Goal: Transaction & Acquisition: Purchase product/service

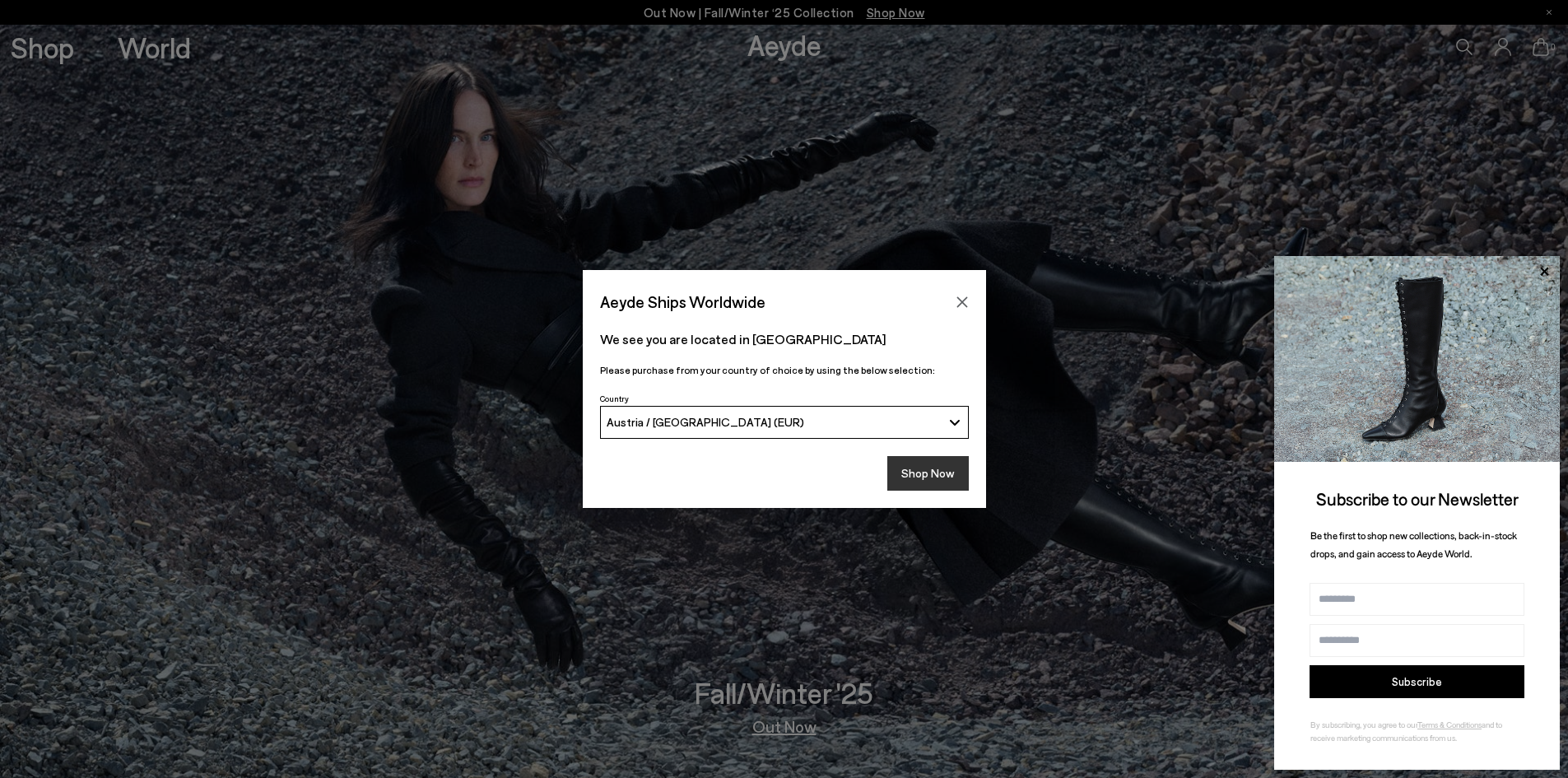
click at [931, 471] on button "Shop Now" at bounding box center [927, 473] width 81 height 34
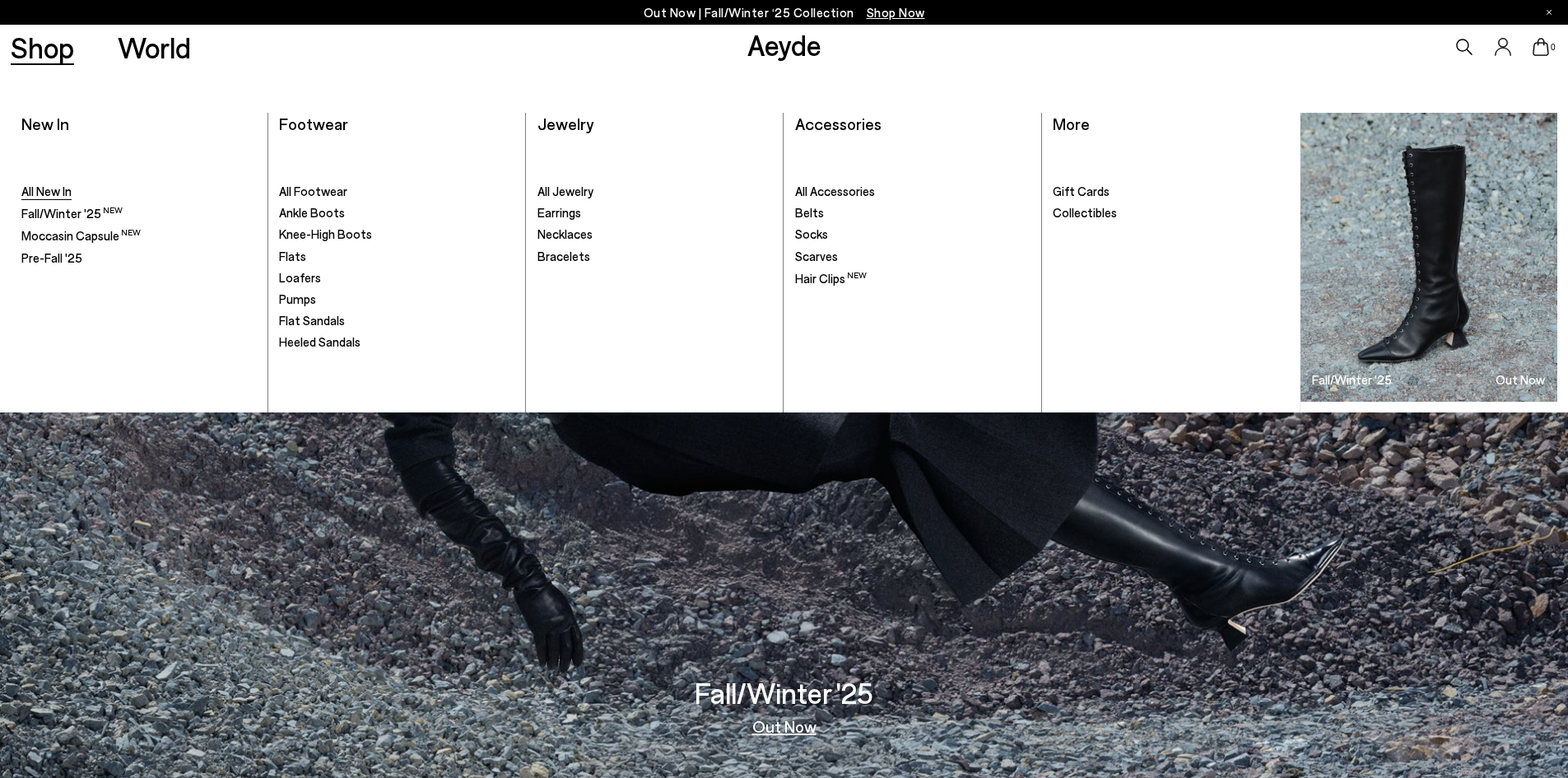
click at [37, 194] on span "All New In" at bounding box center [47, 191] width 50 height 15
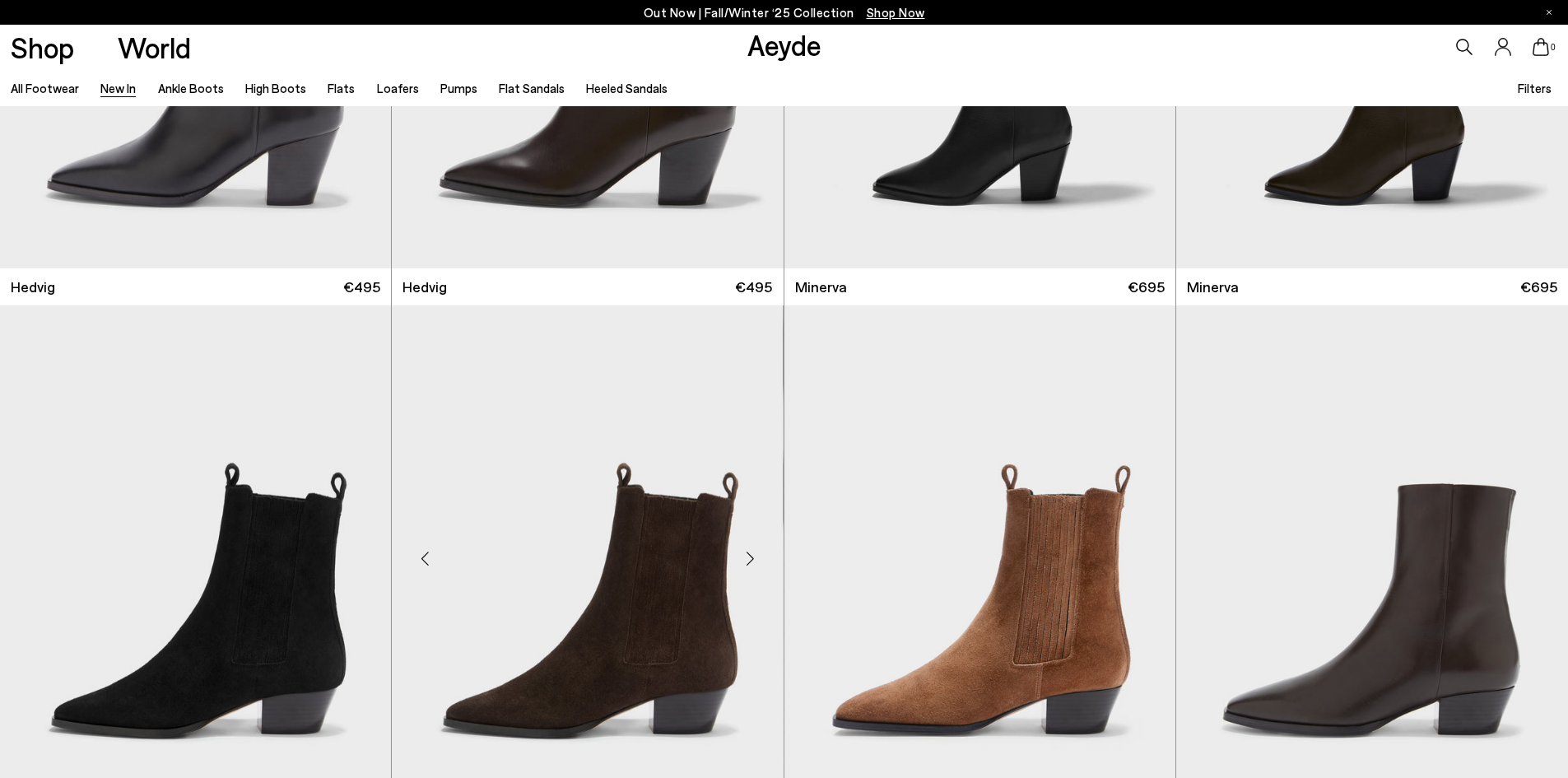
scroll to position [494, 0]
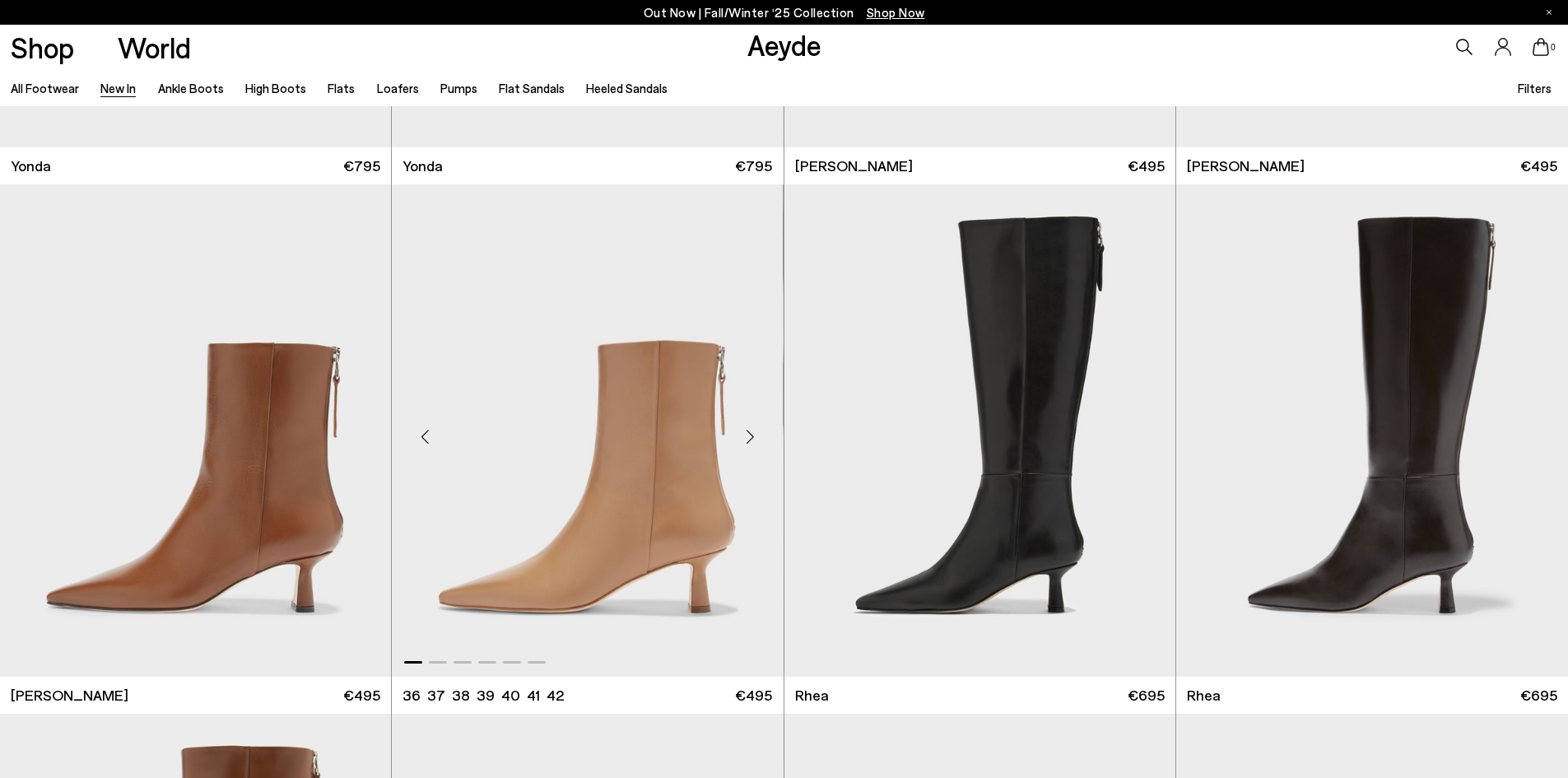
scroll to position [3703, 0]
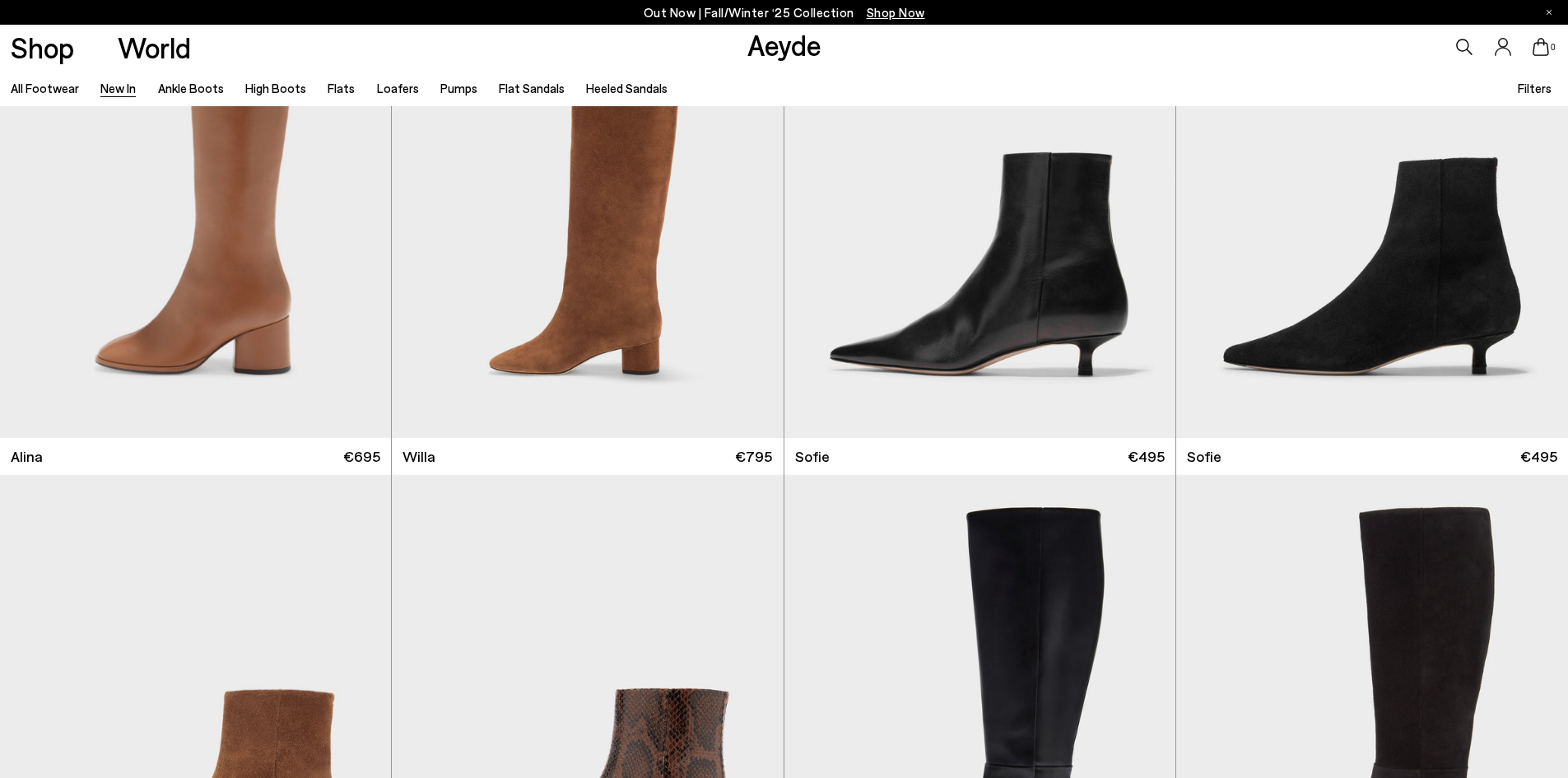
scroll to position [6994, 0]
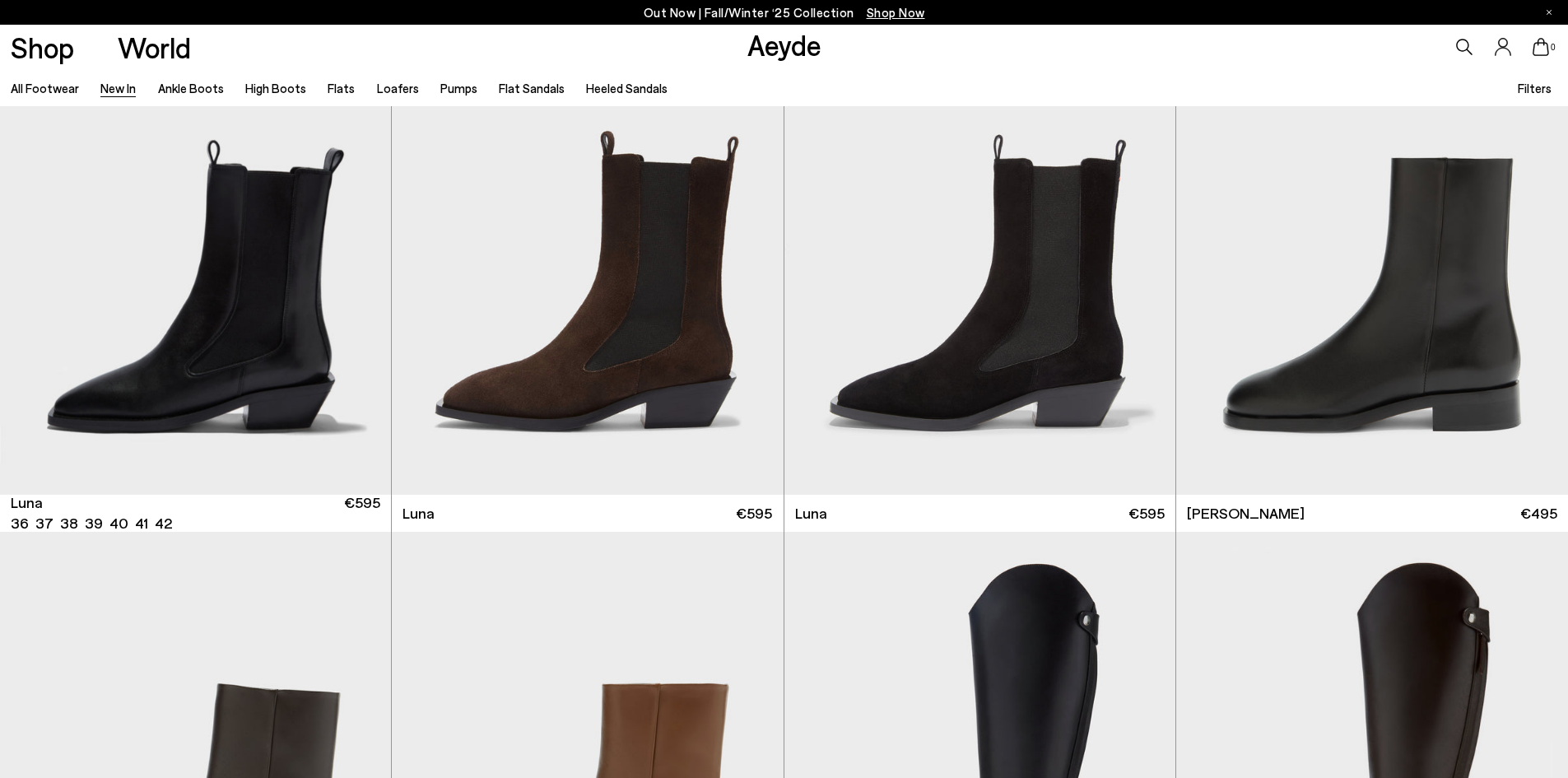
scroll to position [9052, 0]
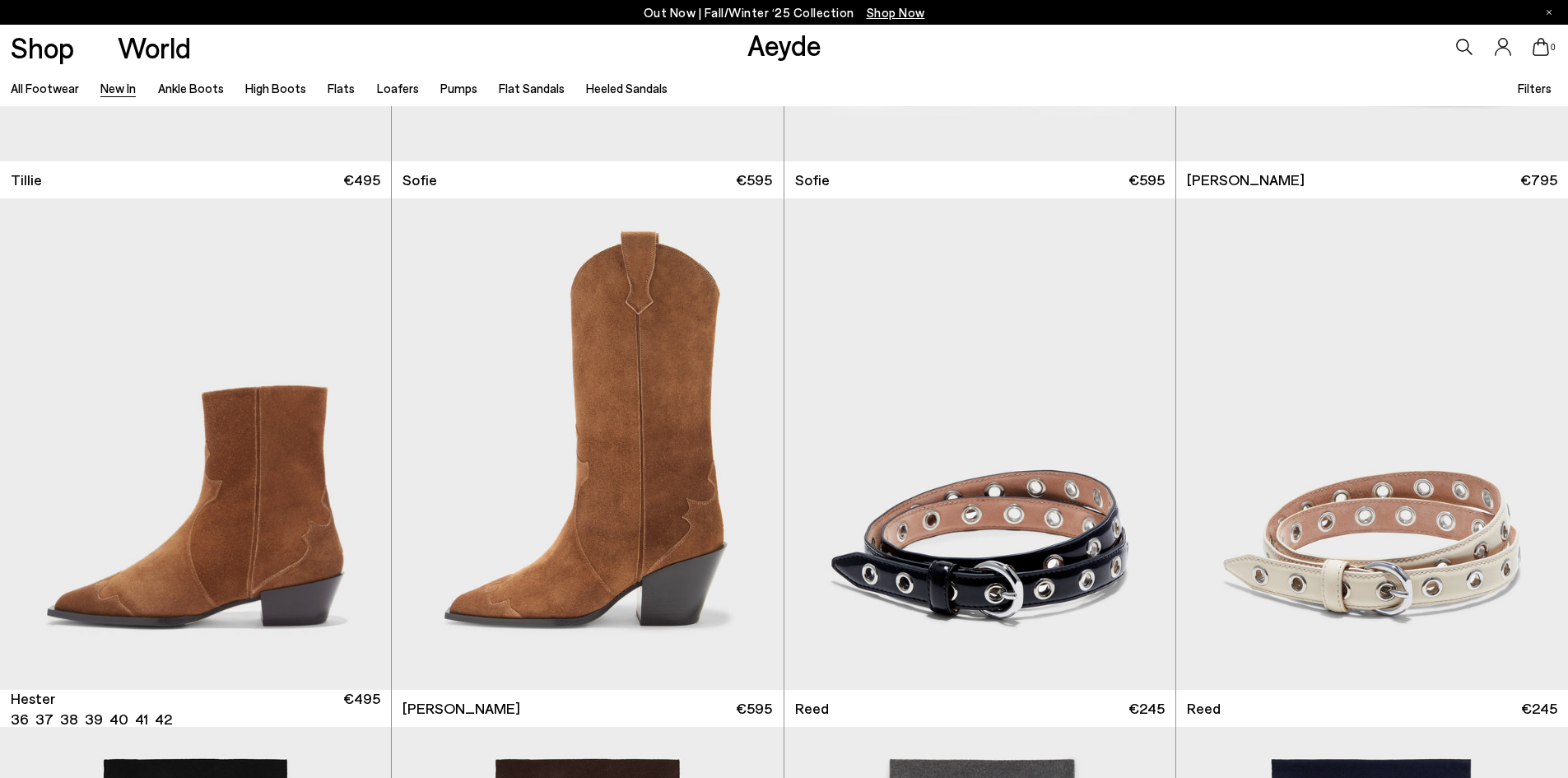
scroll to position [12672, 0]
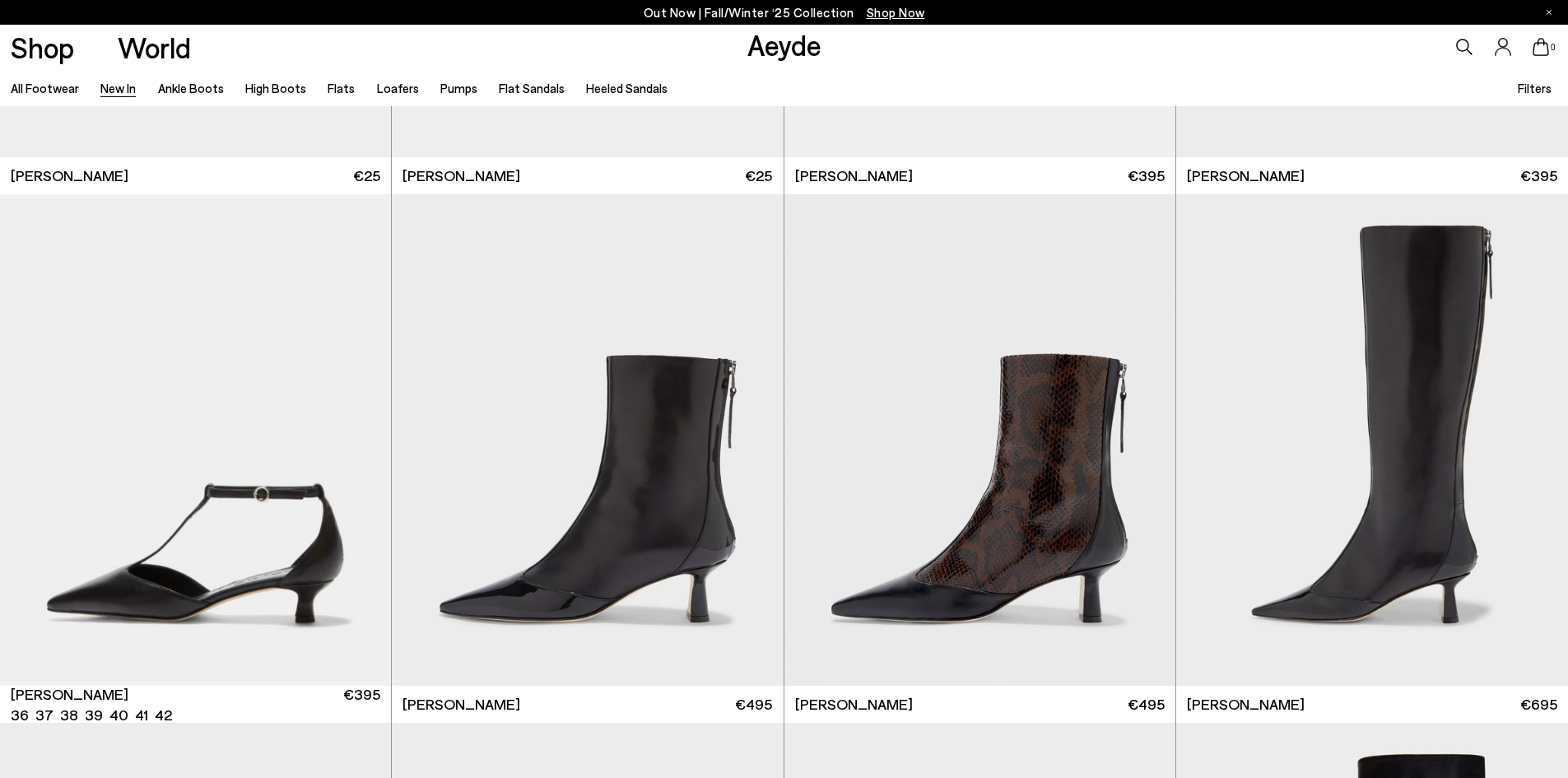
scroll to position [16210, 0]
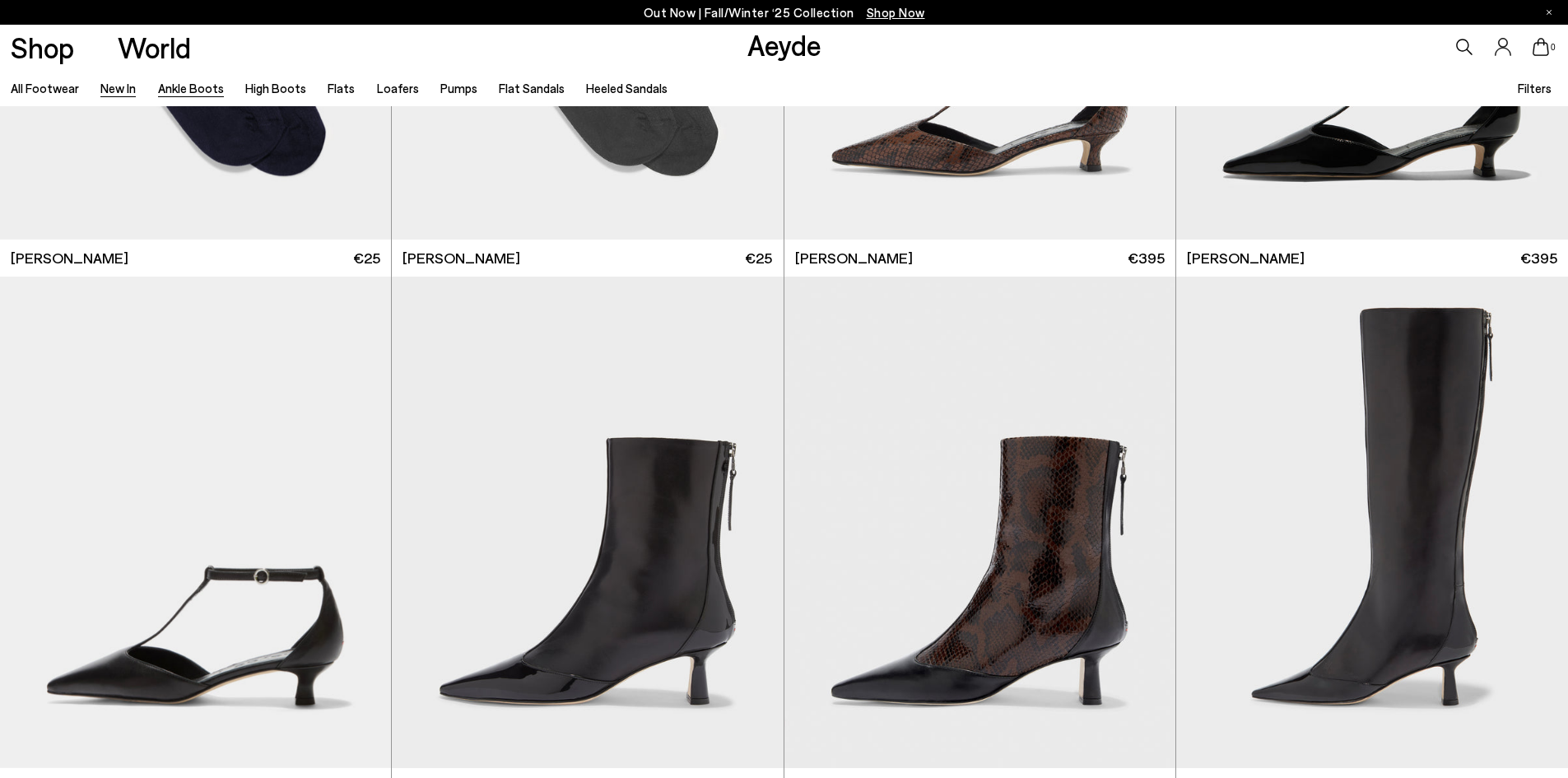
click at [179, 90] on link "Ankle Boots" at bounding box center [191, 88] width 66 height 15
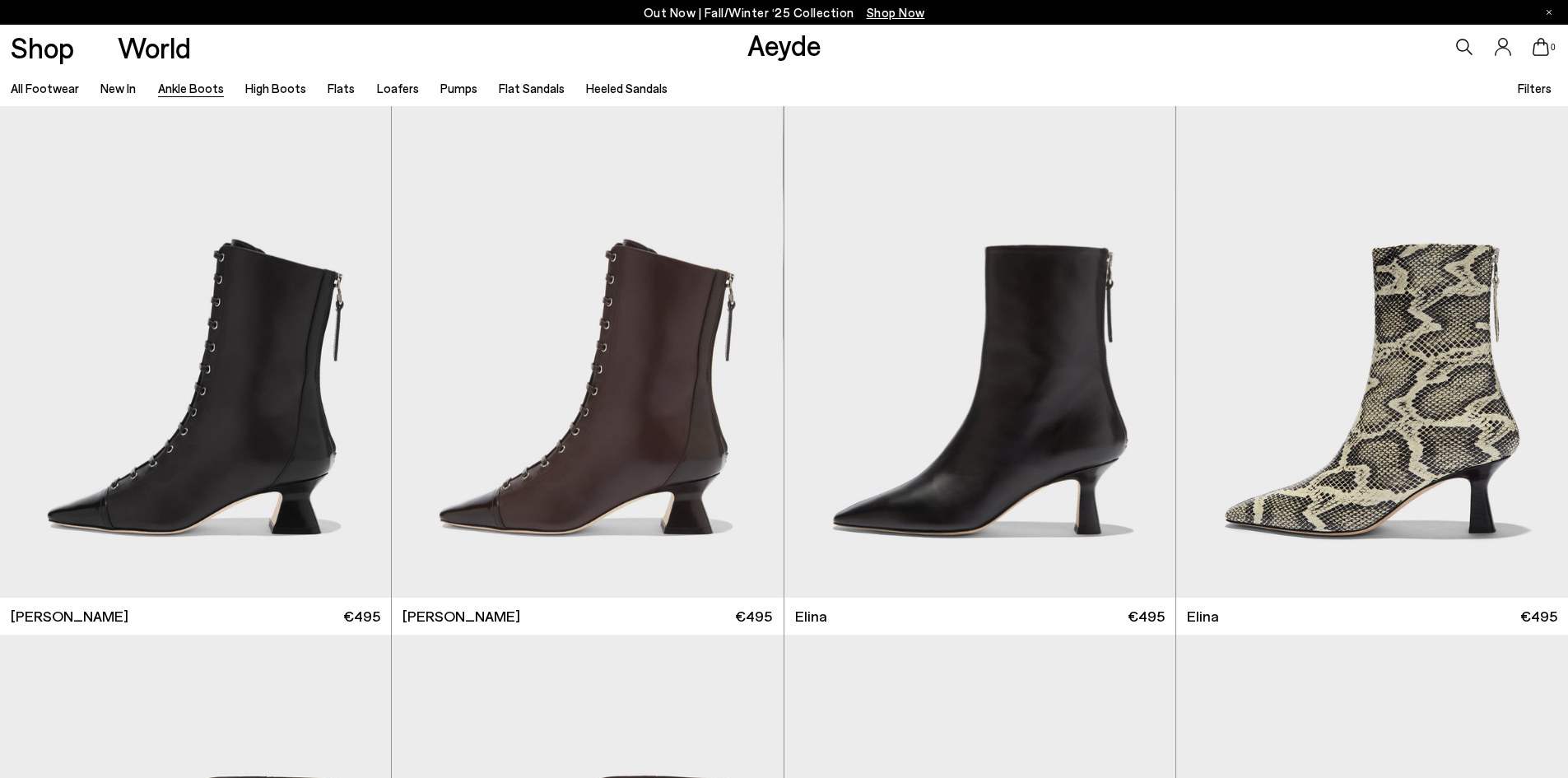
click at [1535, 83] on span "Filters" at bounding box center [1535, 88] width 33 height 15
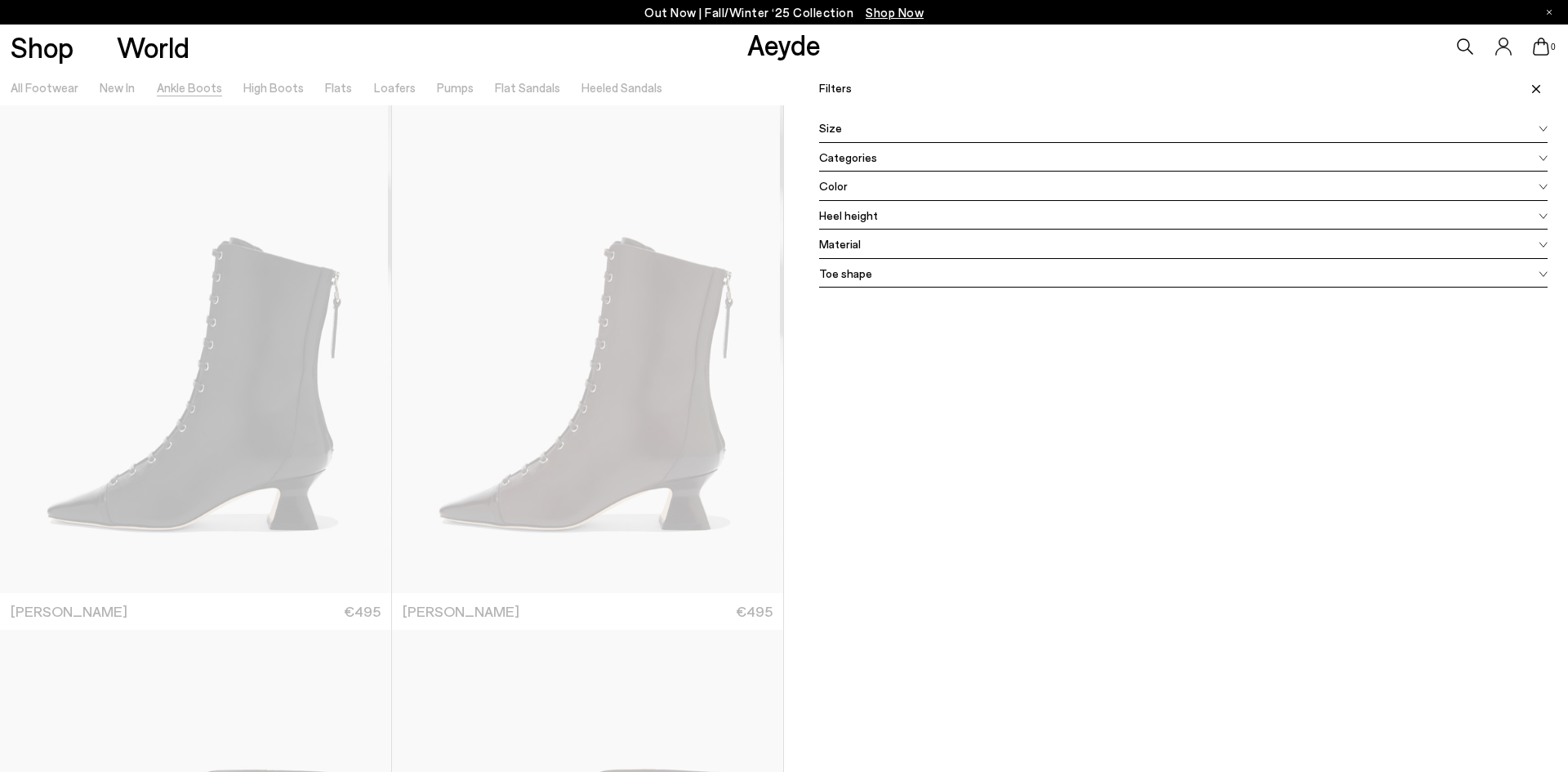
click at [881, 151] on div "Categories" at bounding box center [1183, 157] width 728 height 29
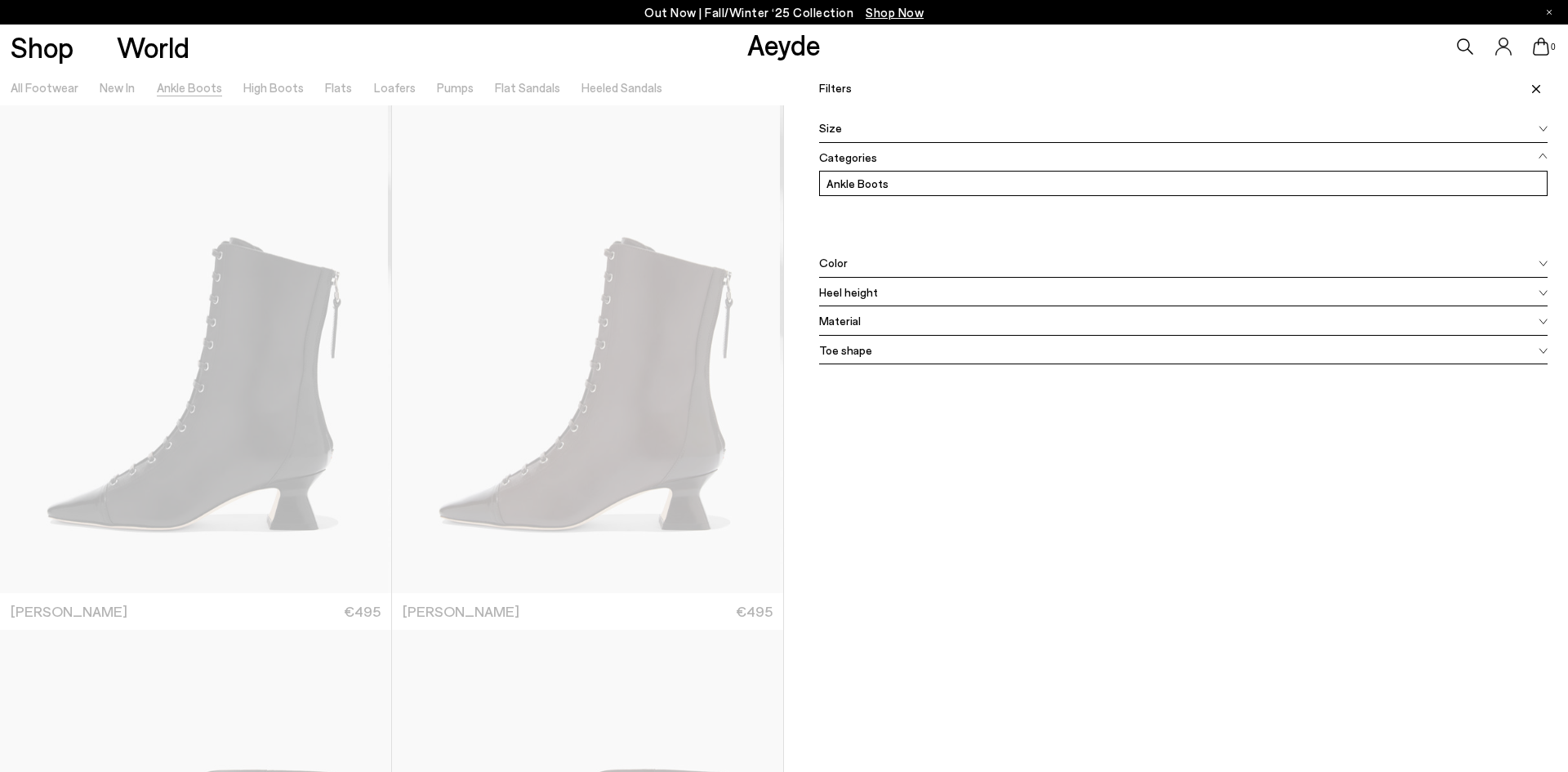
click at [861, 261] on div "Color" at bounding box center [1183, 262] width 728 height 29
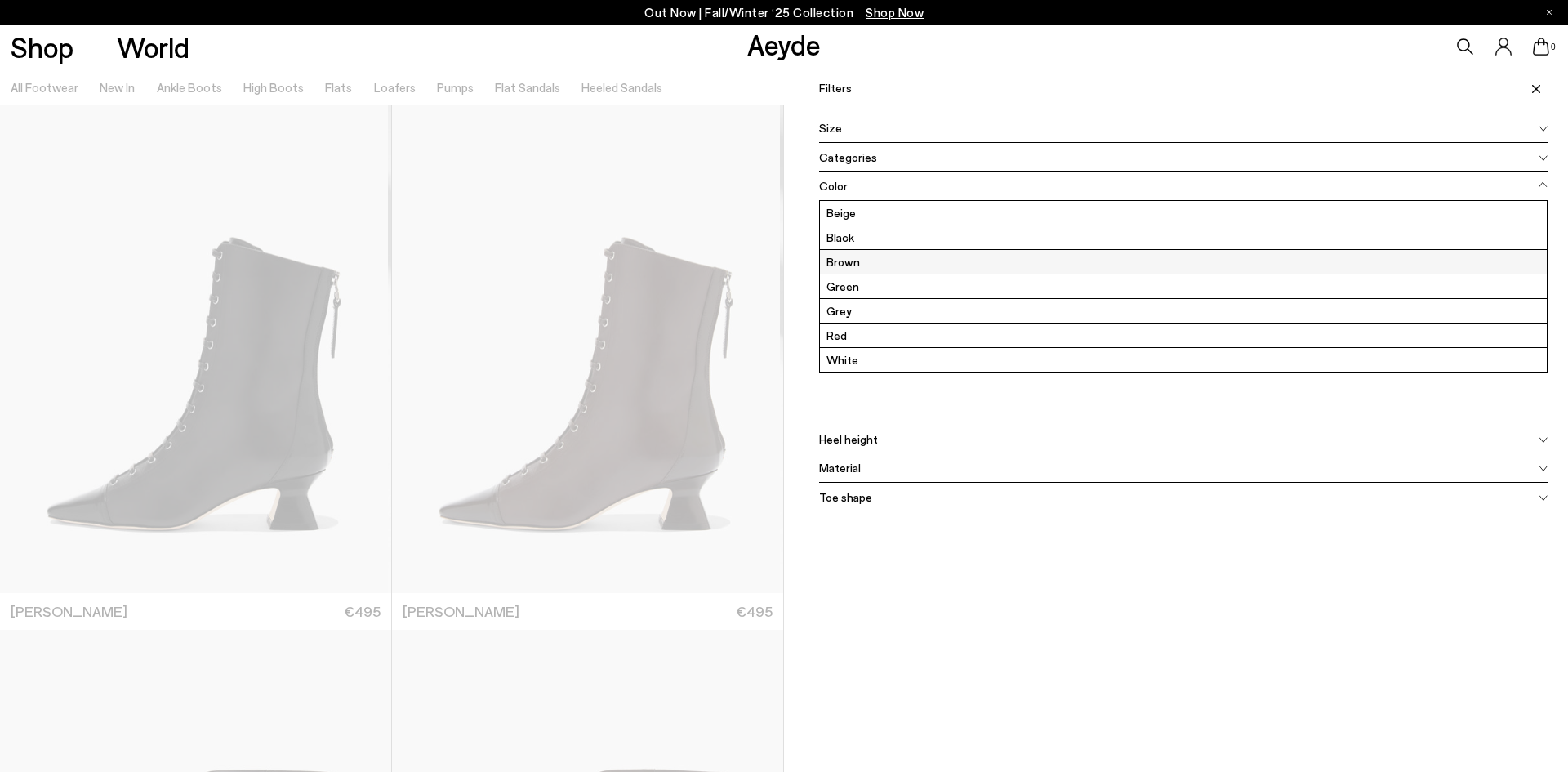
click at [860, 259] on label "Brown" at bounding box center [1183, 261] width 726 height 24
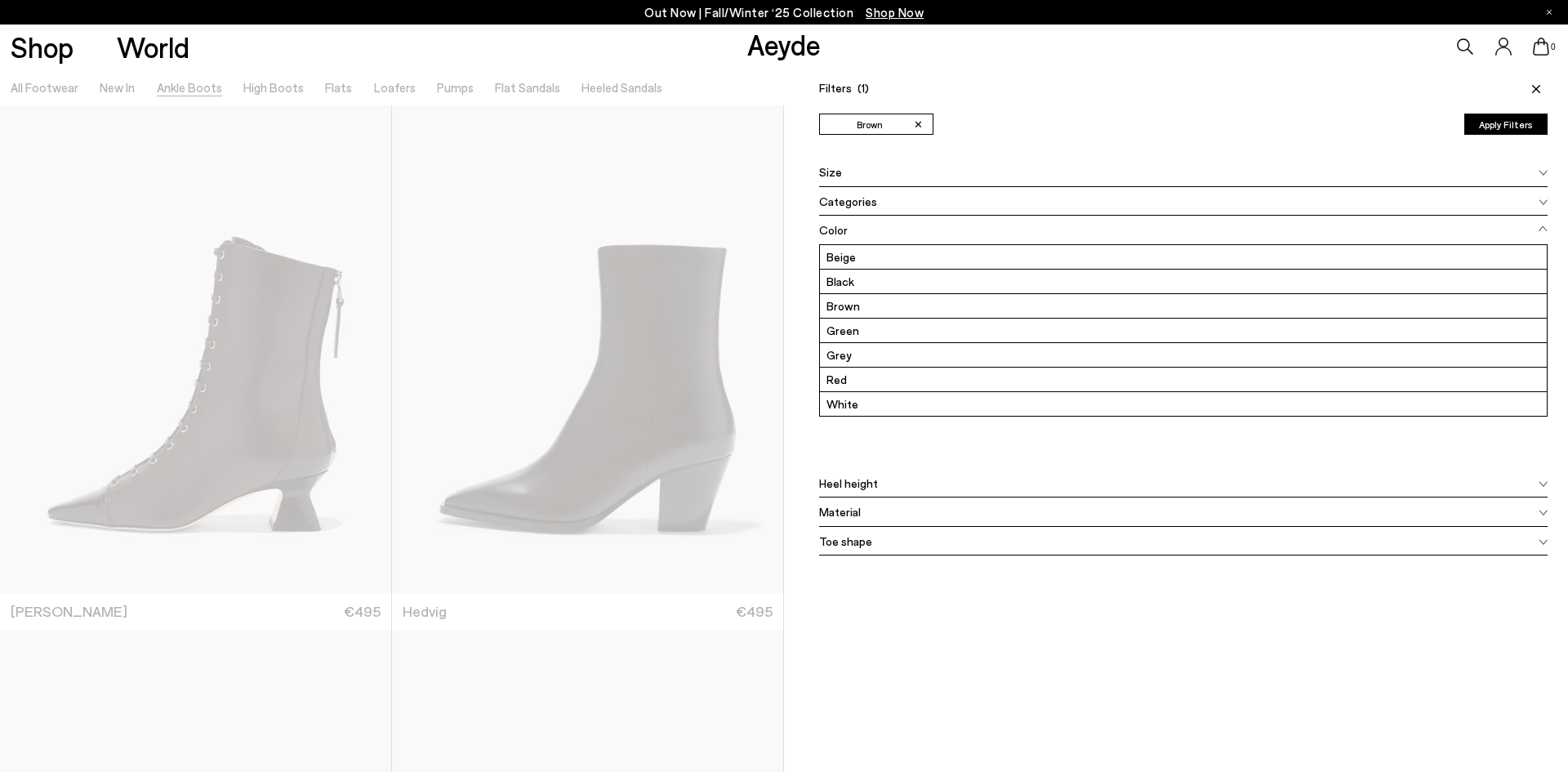
click at [1507, 125] on button "Apply Filters" at bounding box center [1506, 125] width 83 height 22
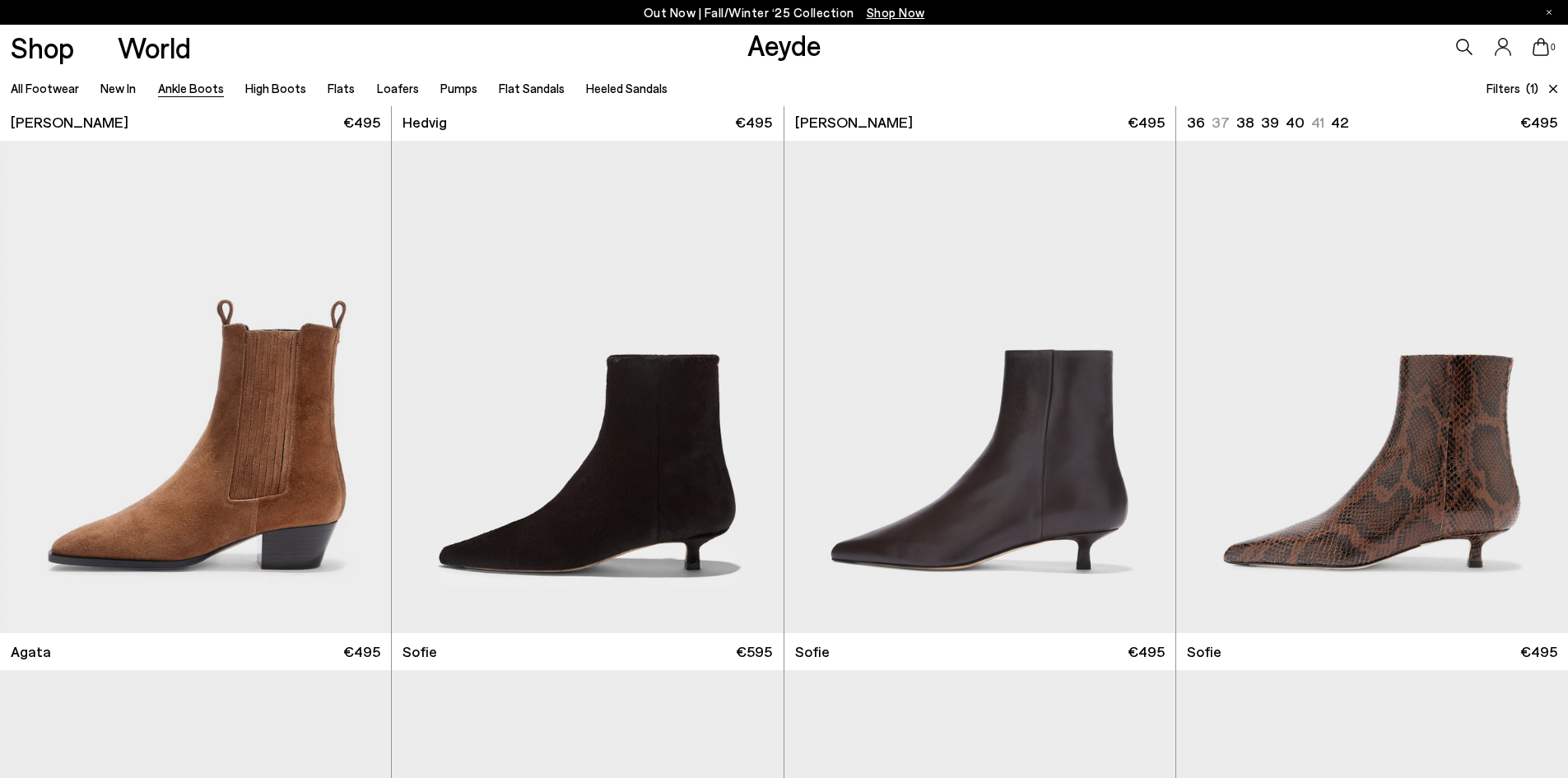
scroll to position [576, 0]
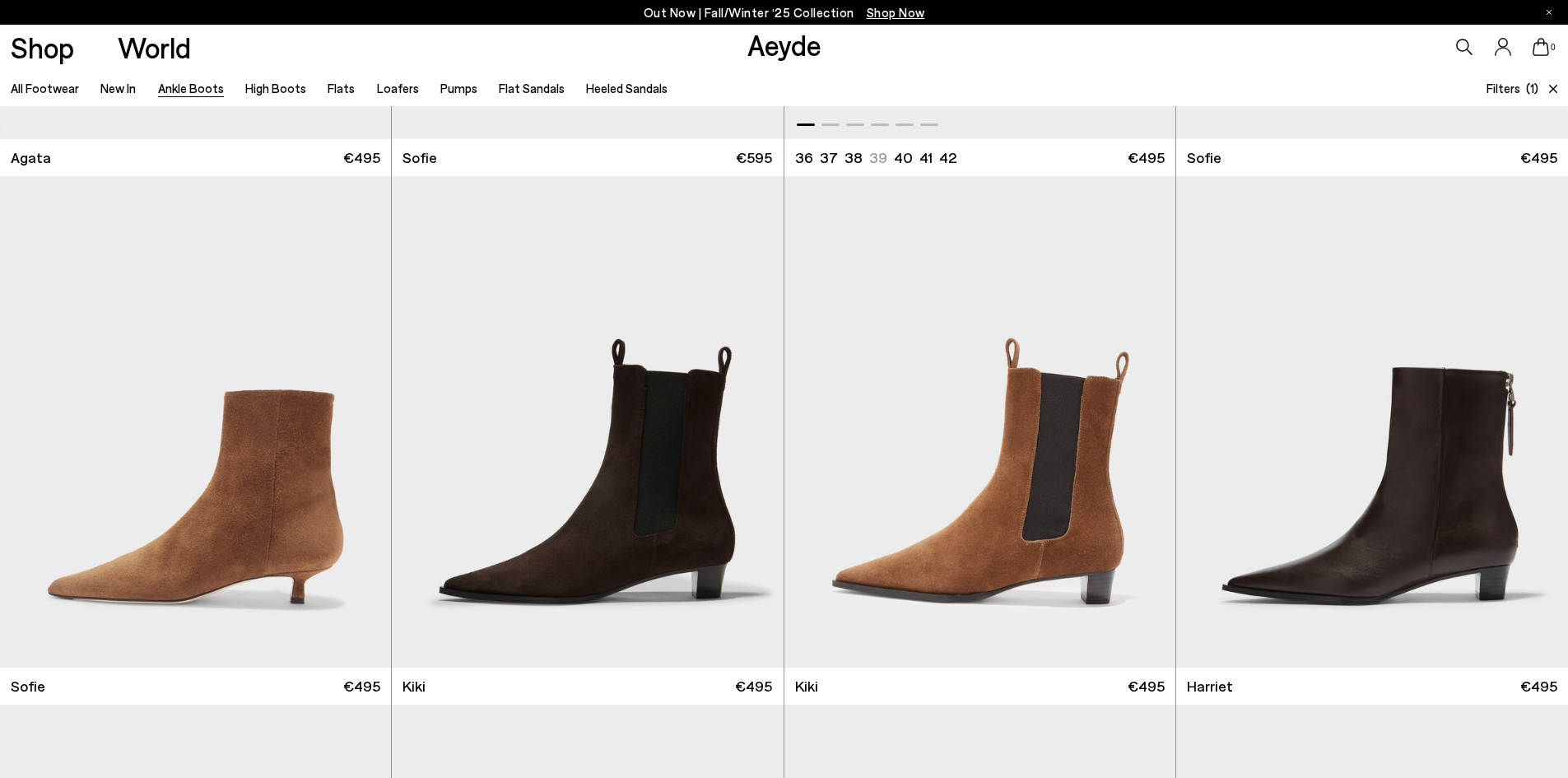
scroll to position [1070, 0]
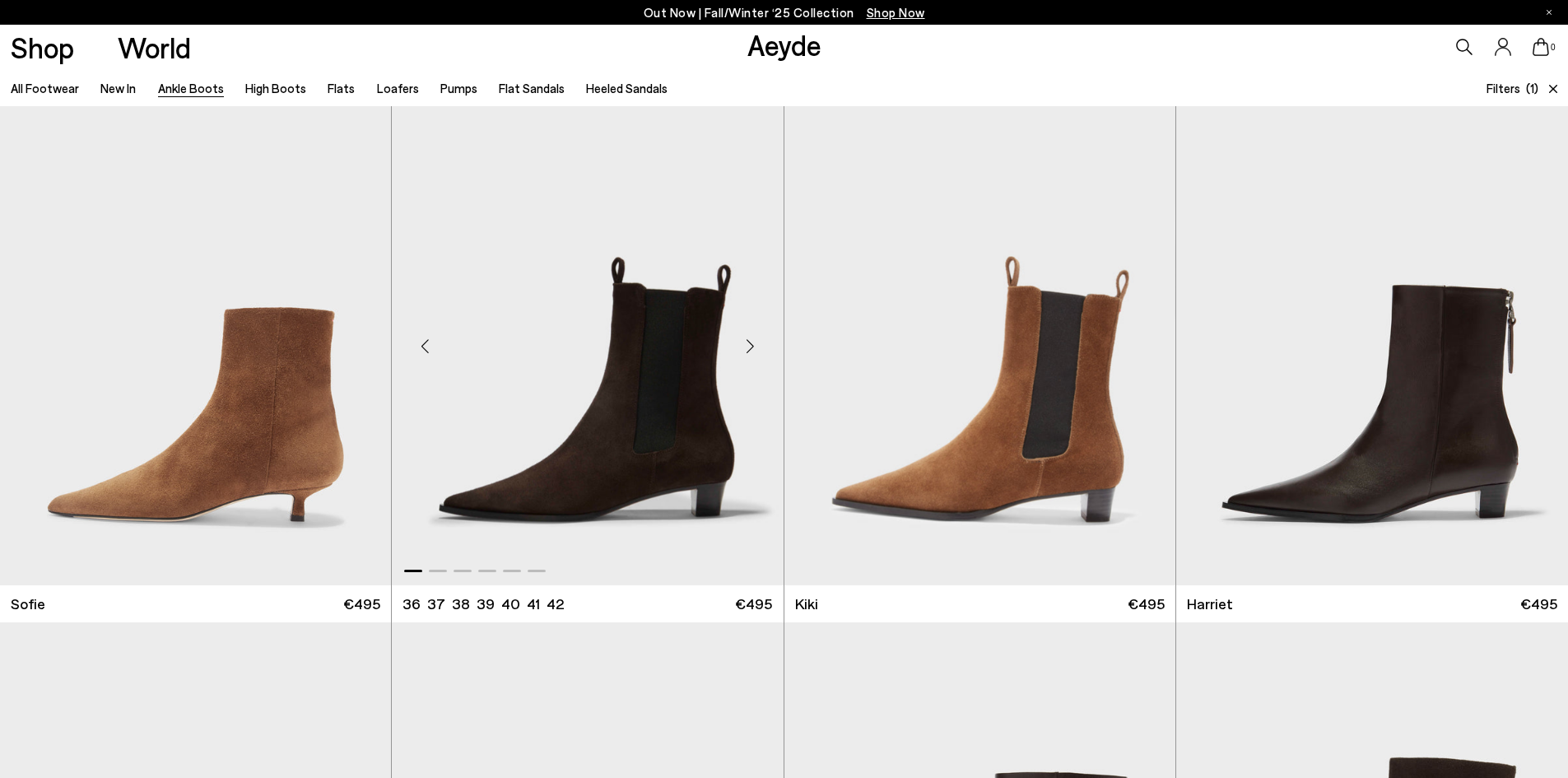
click at [688, 412] on img "1 / 6" at bounding box center [587, 339] width 391 height 491
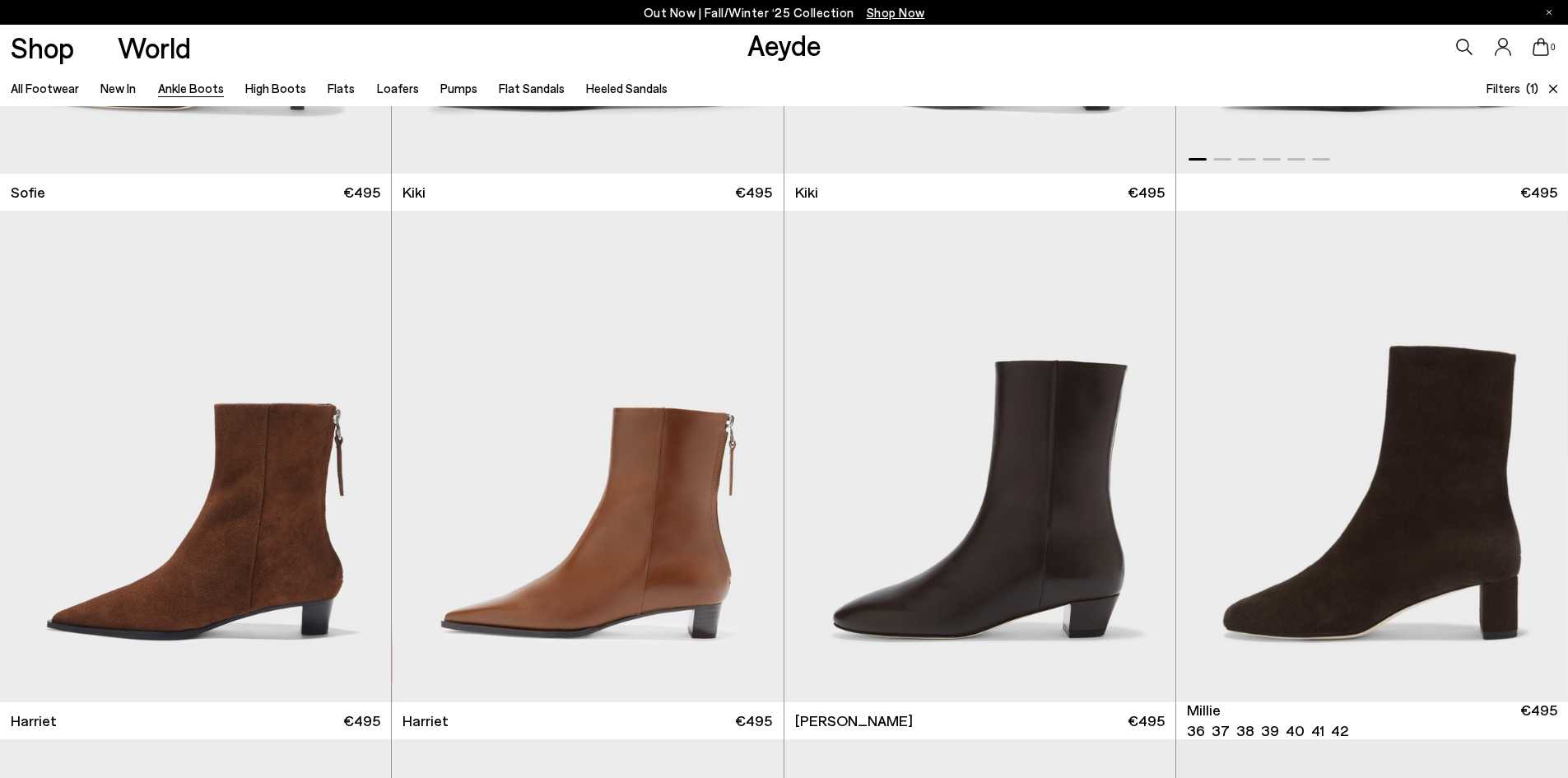
scroll to position [1646, 0]
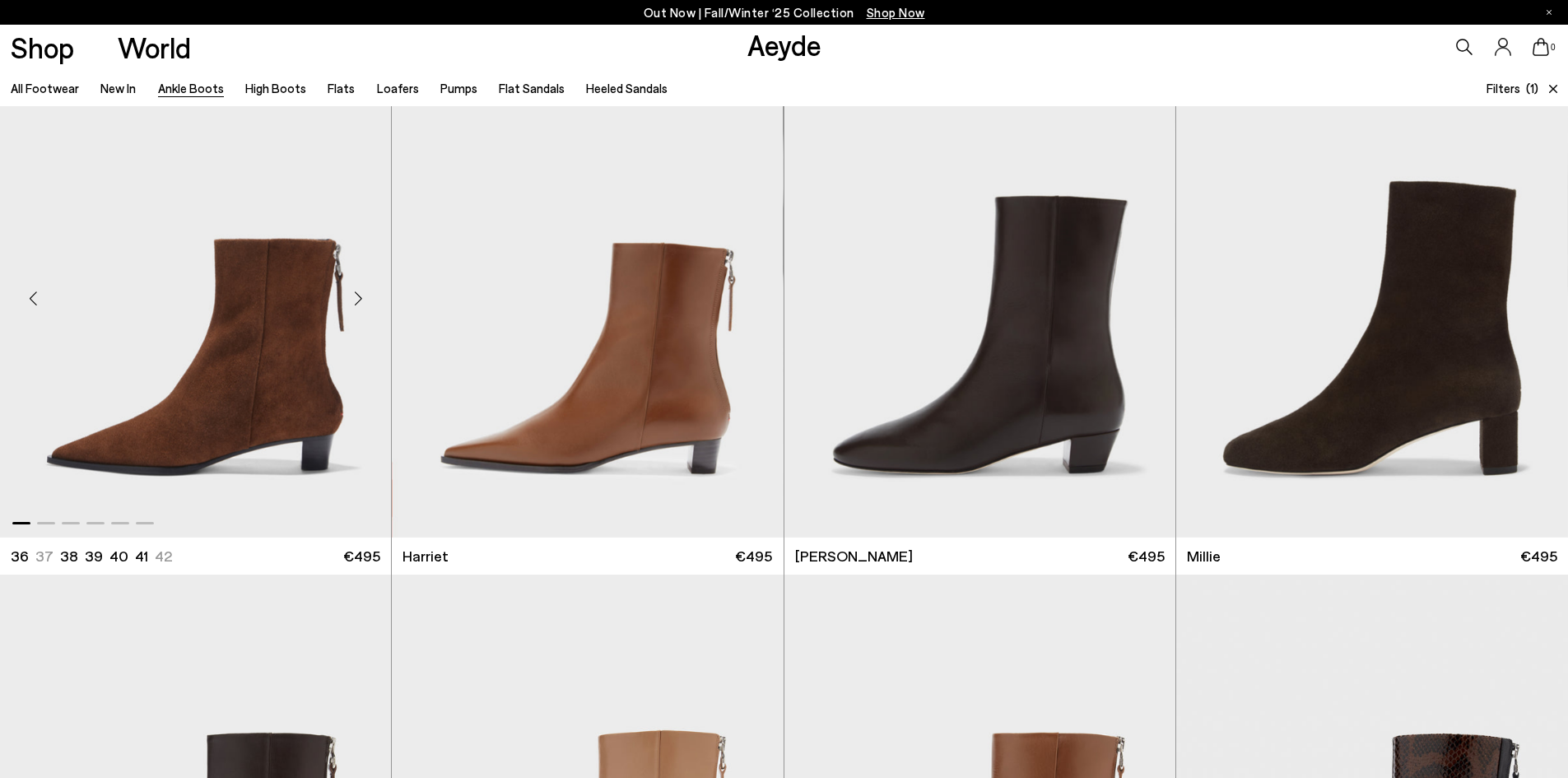
click at [285, 414] on img "1 / 6" at bounding box center [195, 291] width 391 height 491
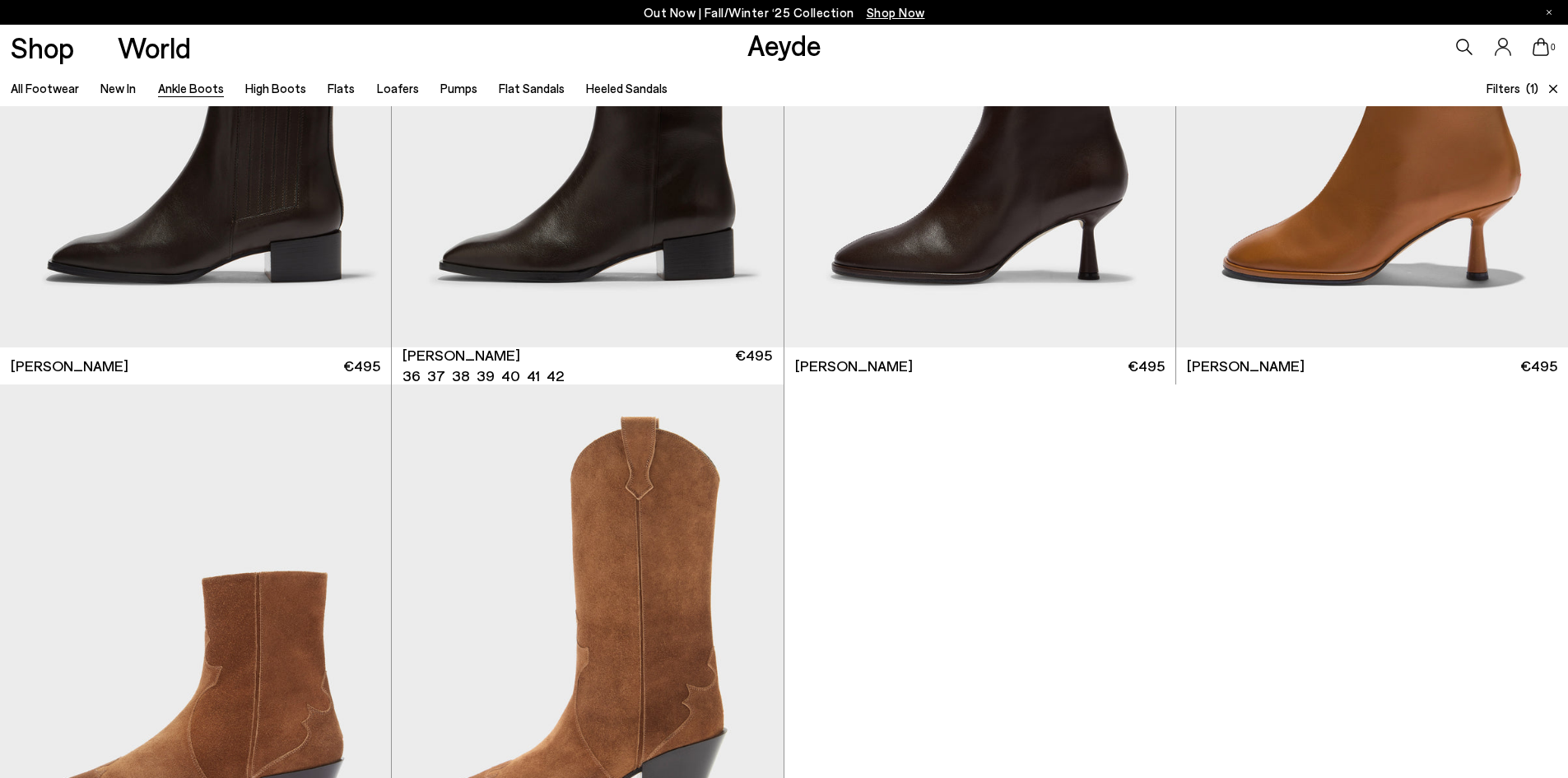
scroll to position [4196, 0]
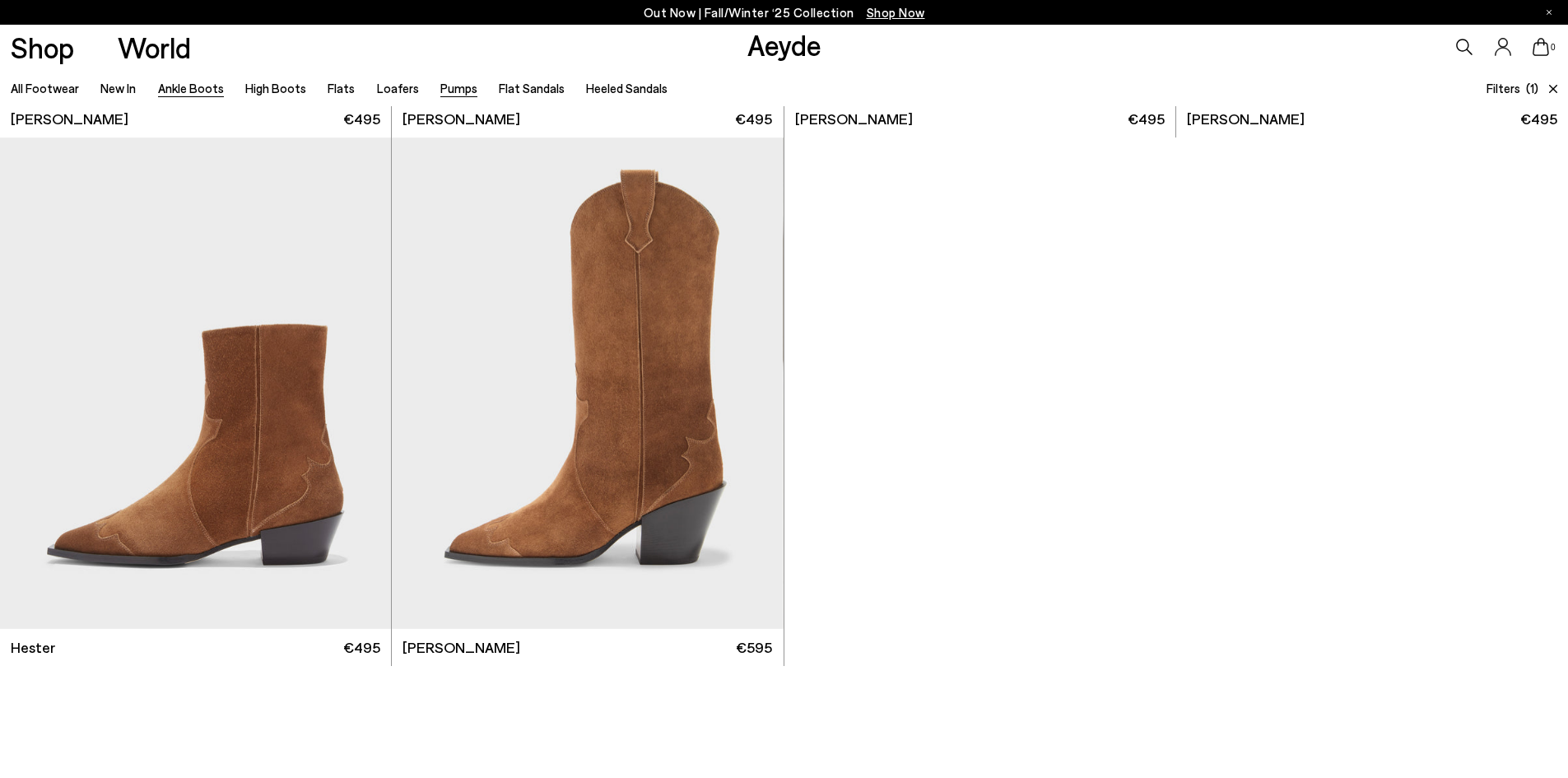
click at [448, 81] on link "Pumps" at bounding box center [459, 88] width 37 height 15
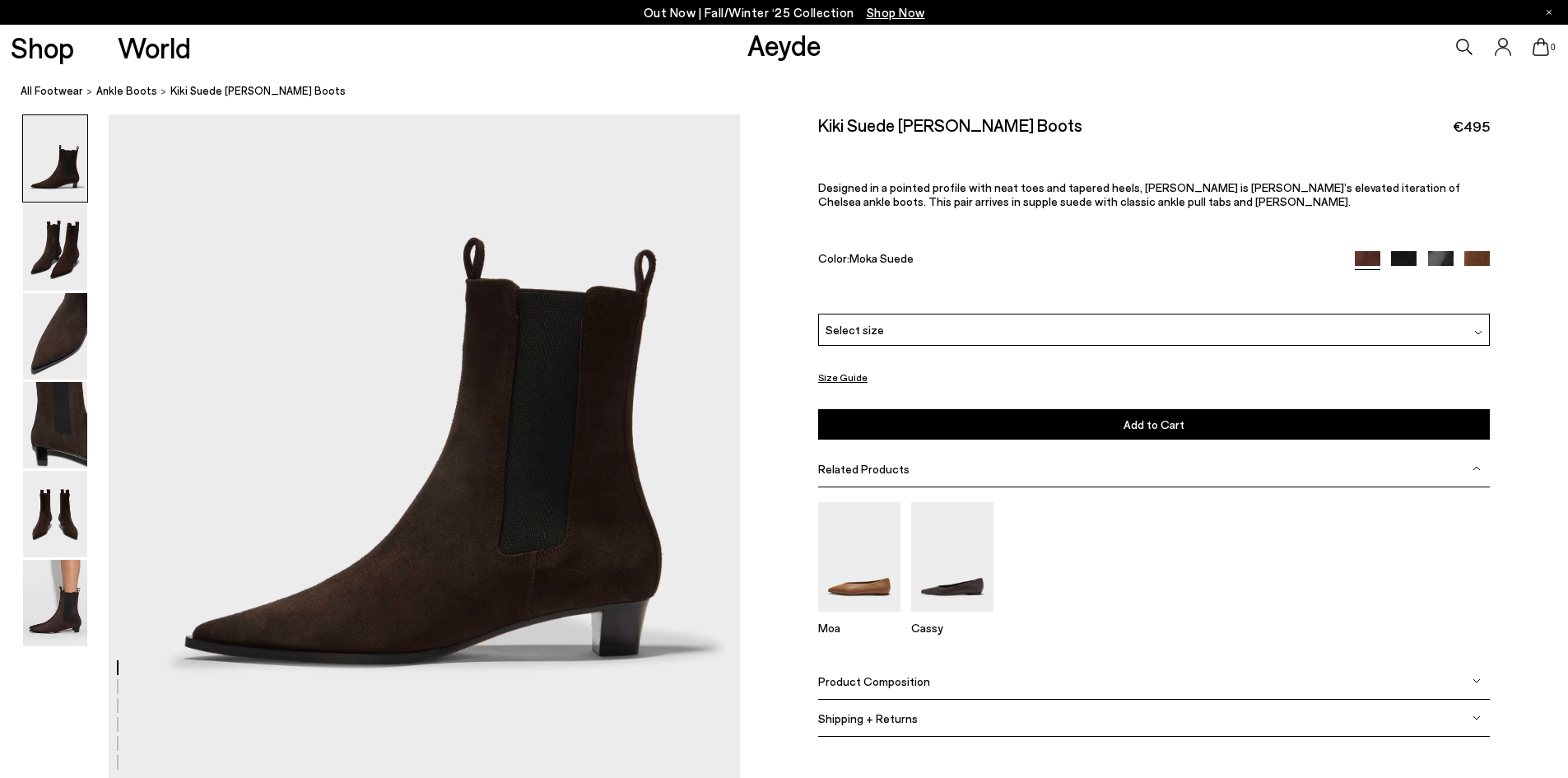
scroll to position [329, 0]
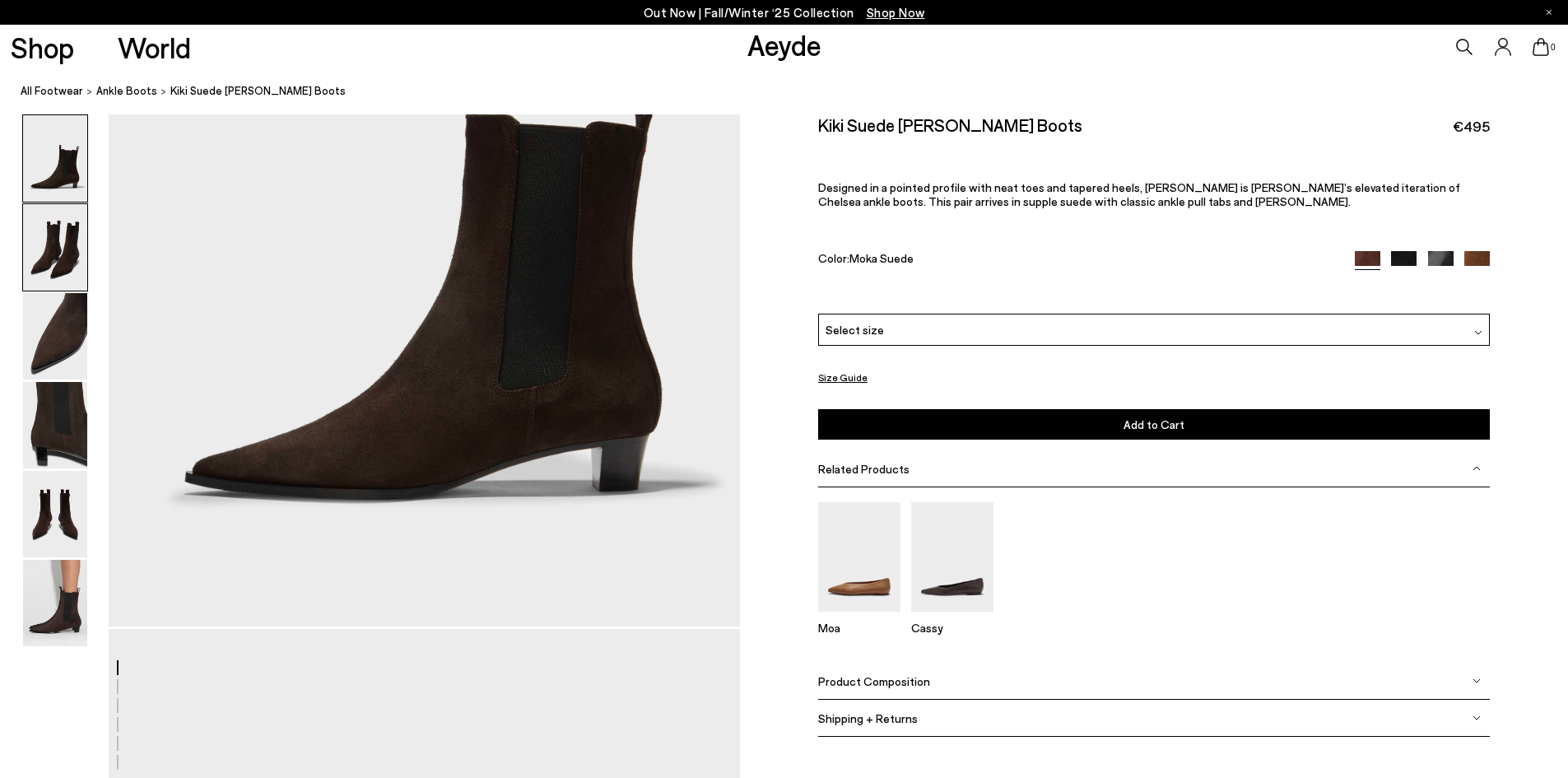
click at [65, 248] on img at bounding box center [55, 247] width 64 height 86
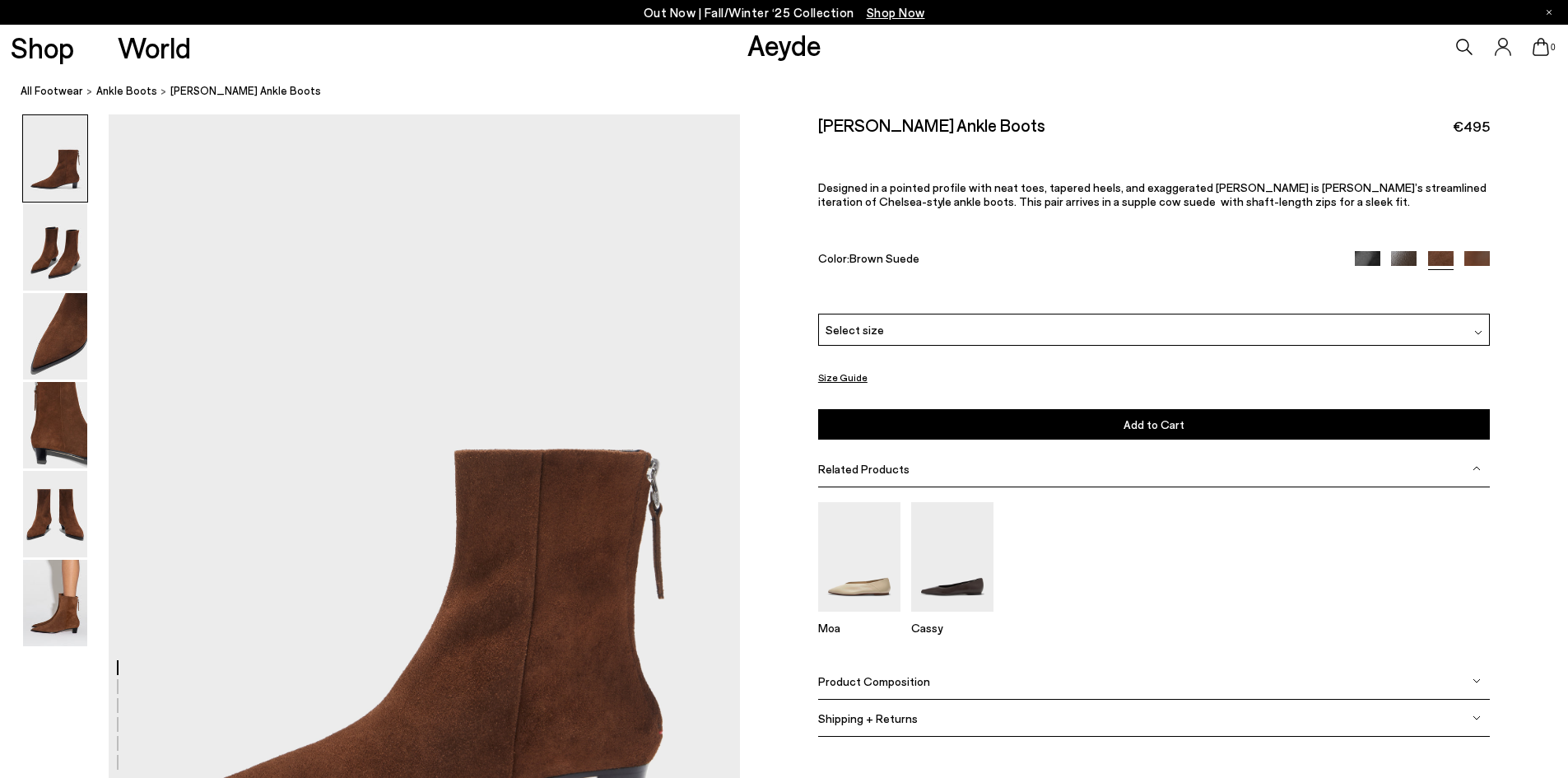
scroll to position [165, 0]
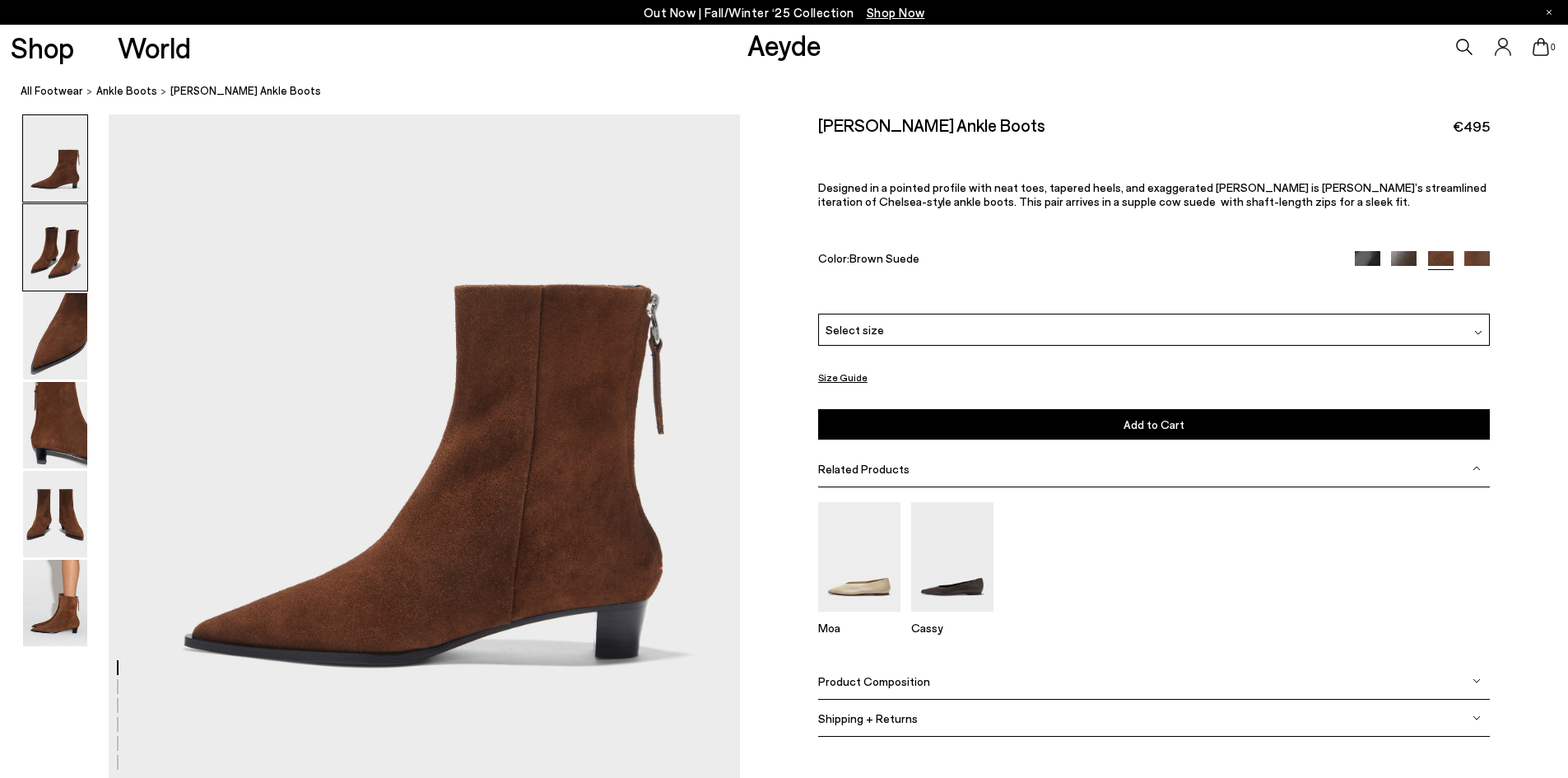
click at [60, 252] on img at bounding box center [55, 247] width 64 height 86
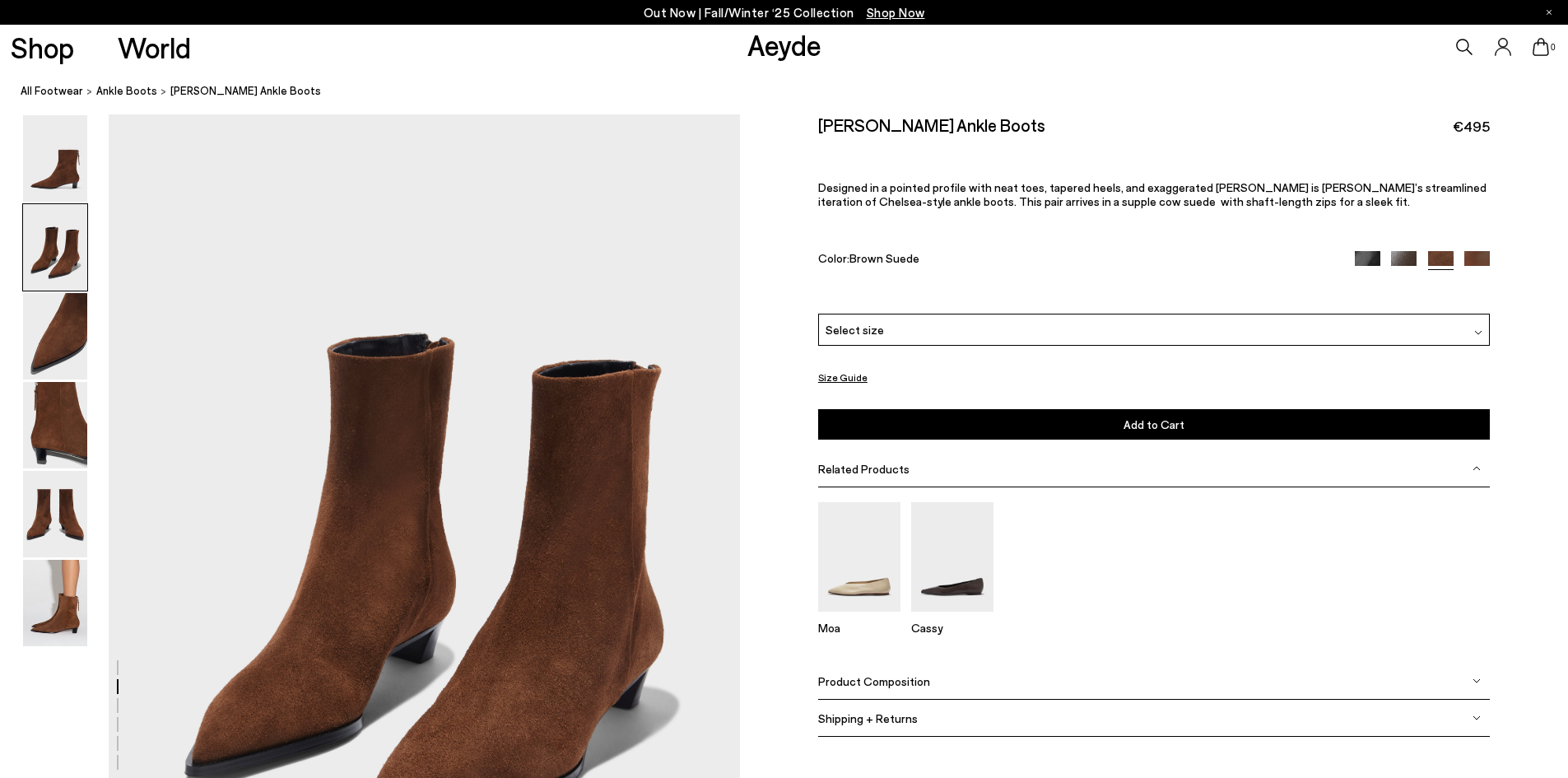
scroll to position [1092, 0]
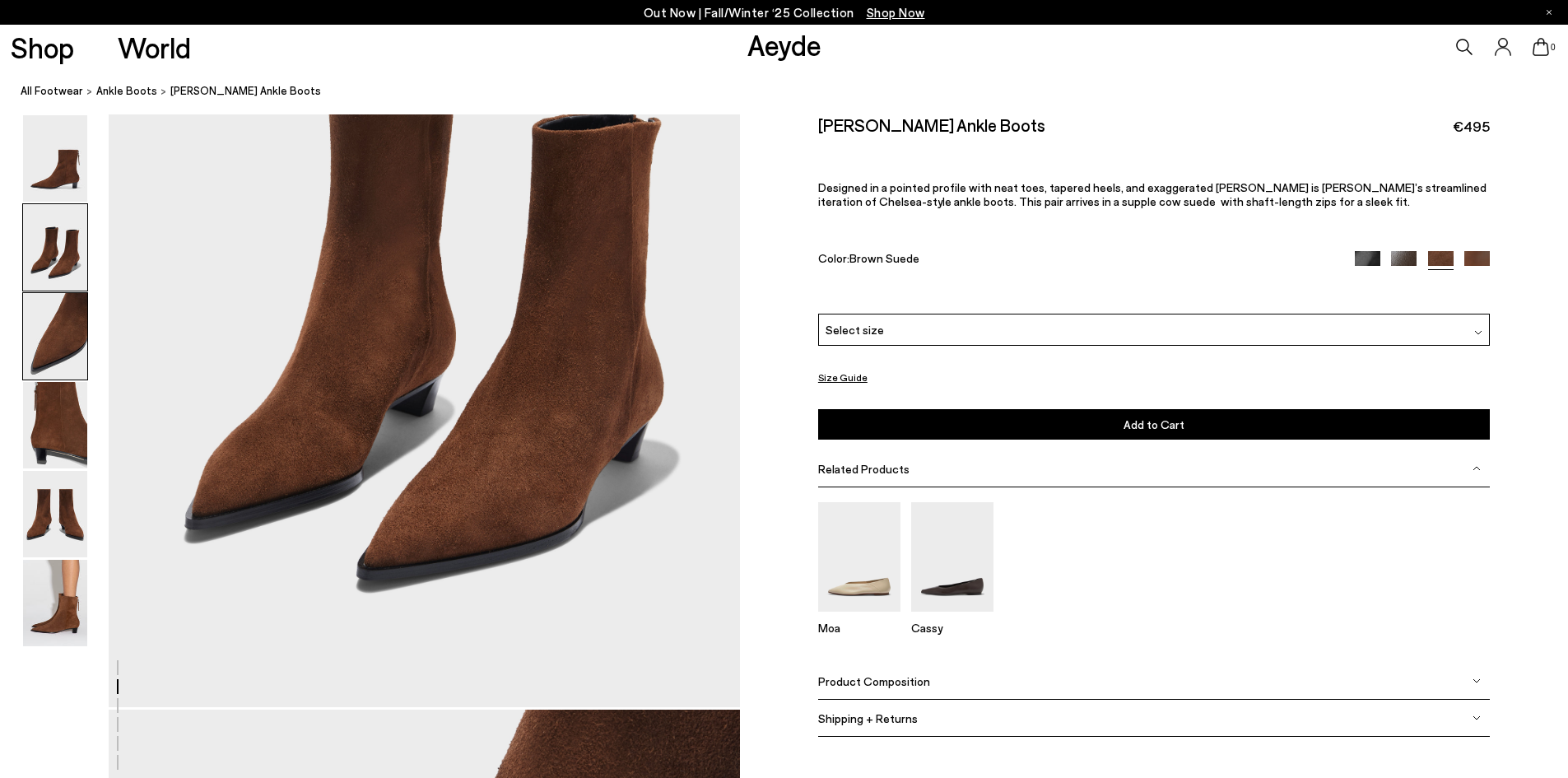
click at [80, 345] on img at bounding box center [55, 335] width 64 height 86
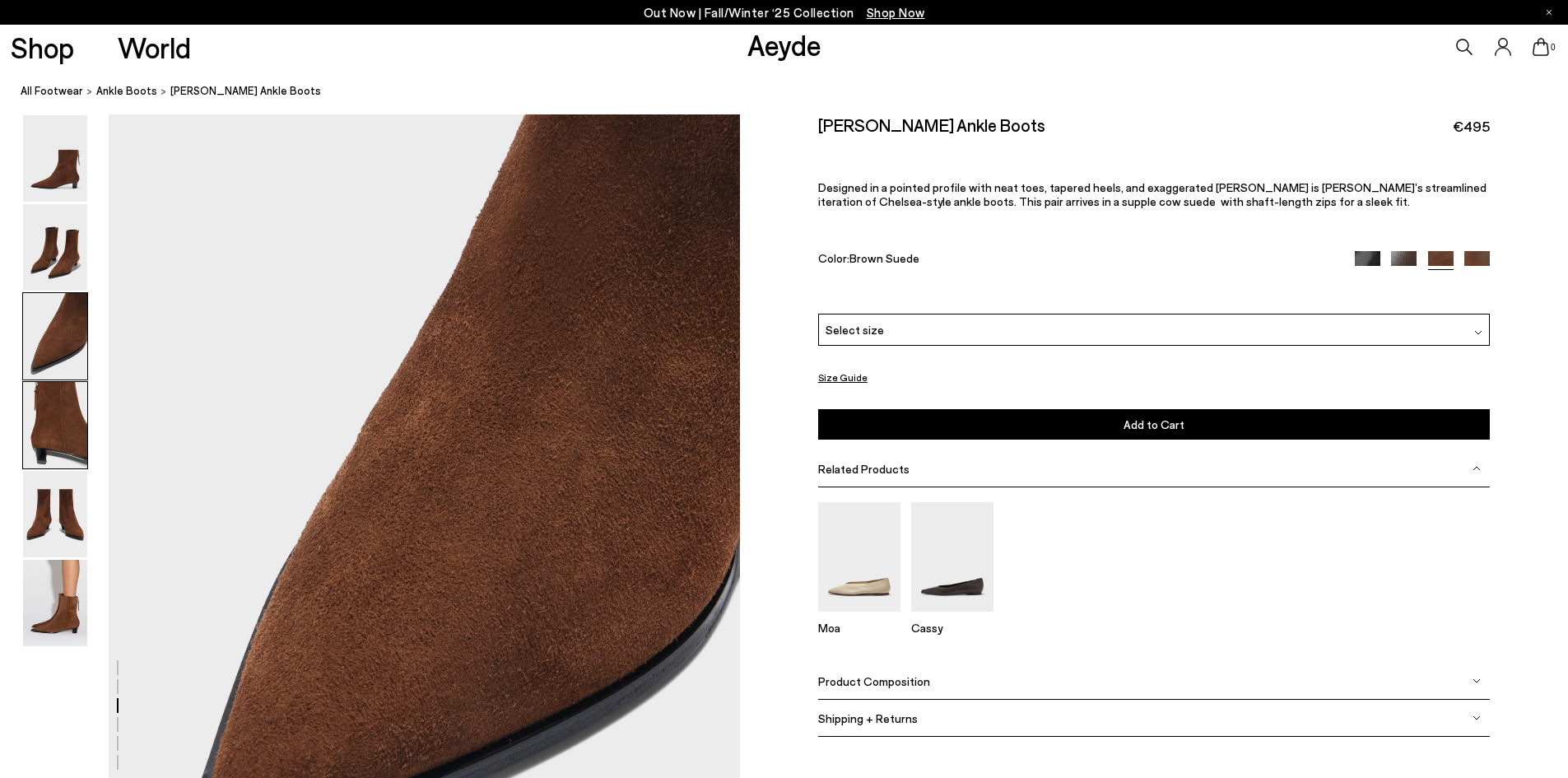
click at [78, 407] on img at bounding box center [55, 424] width 64 height 86
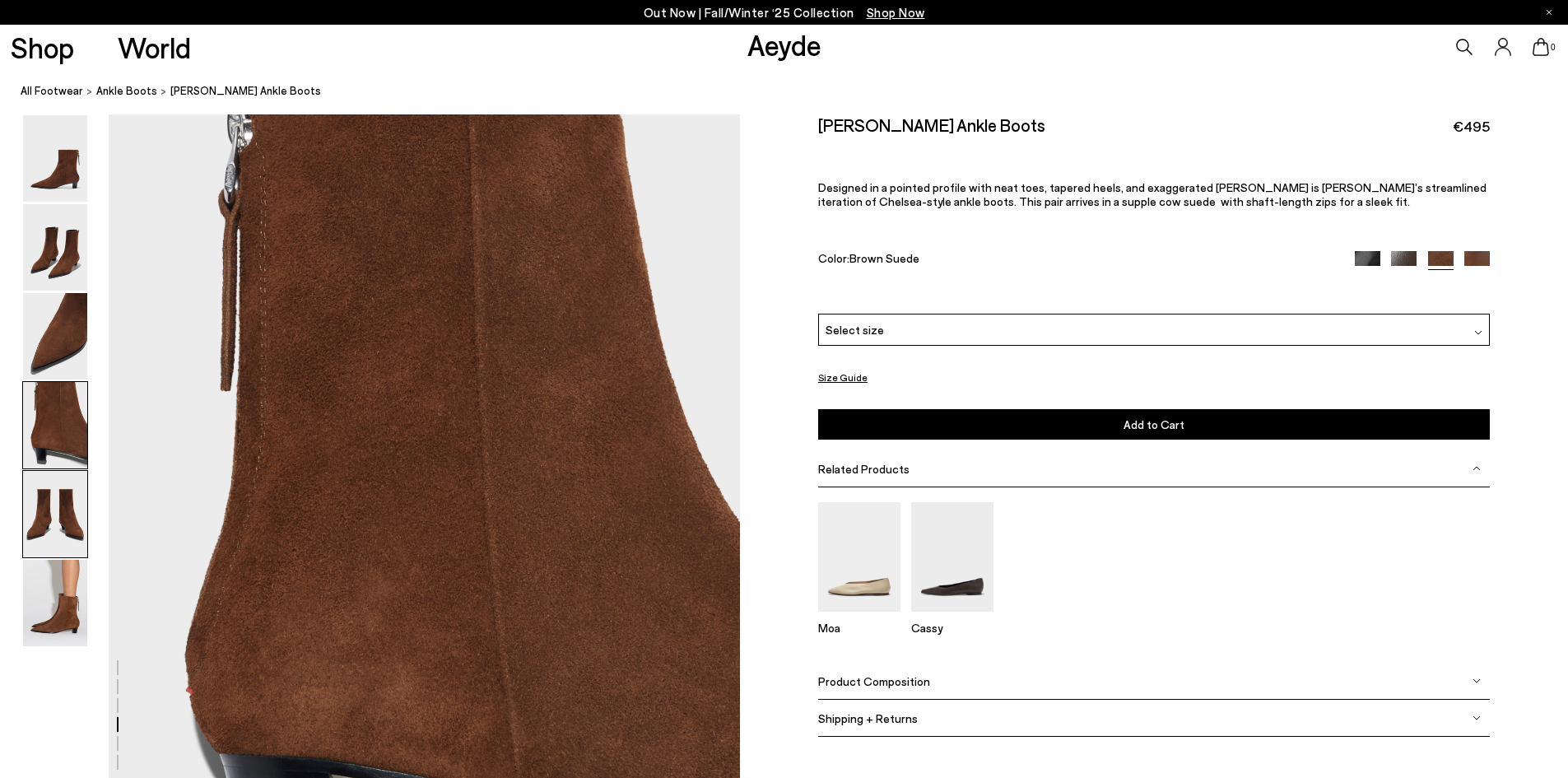
click at [52, 485] on img at bounding box center [55, 514] width 64 height 86
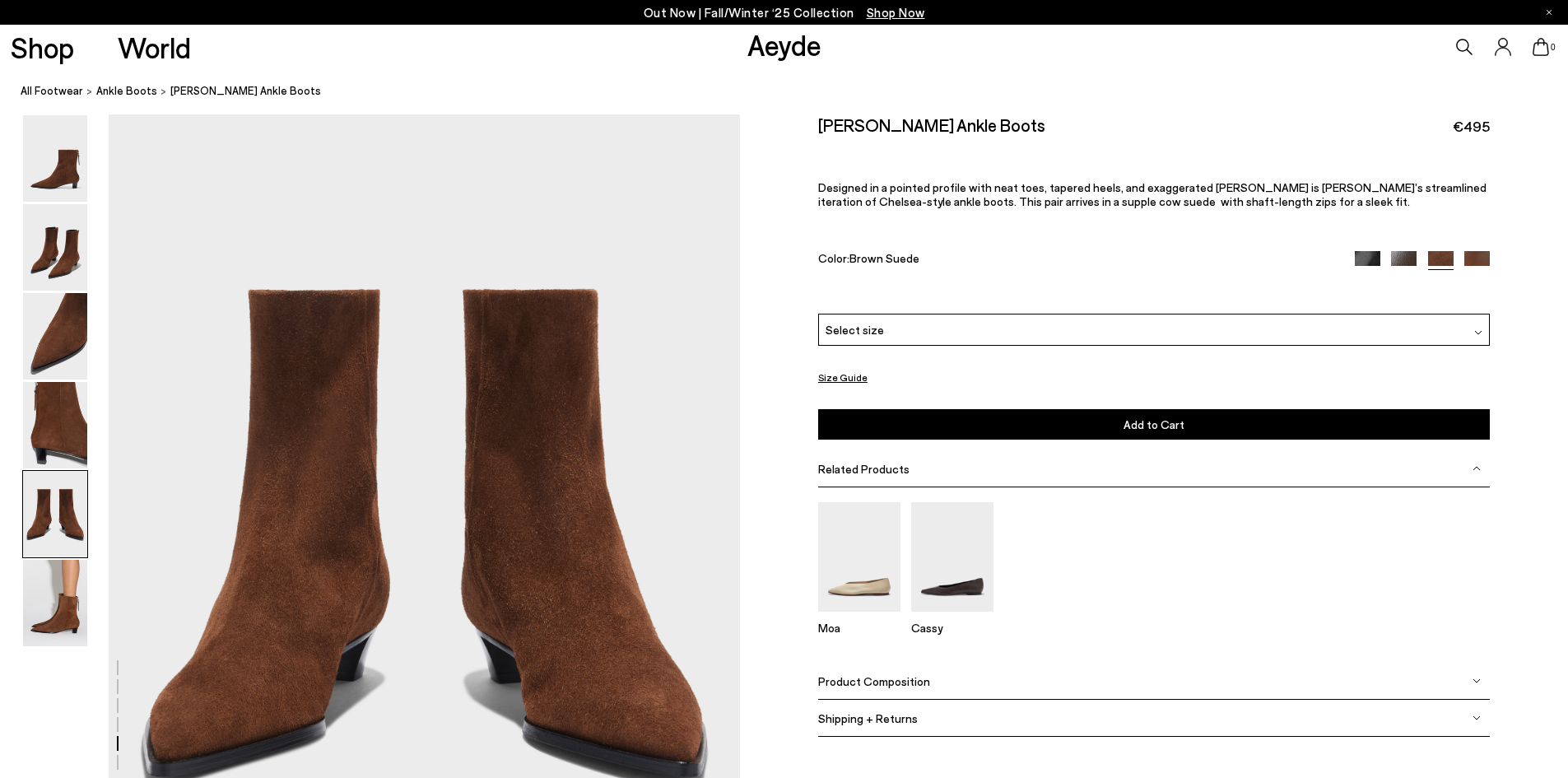
click at [827, 371] on button "Size Guide" at bounding box center [843, 377] width 49 height 21
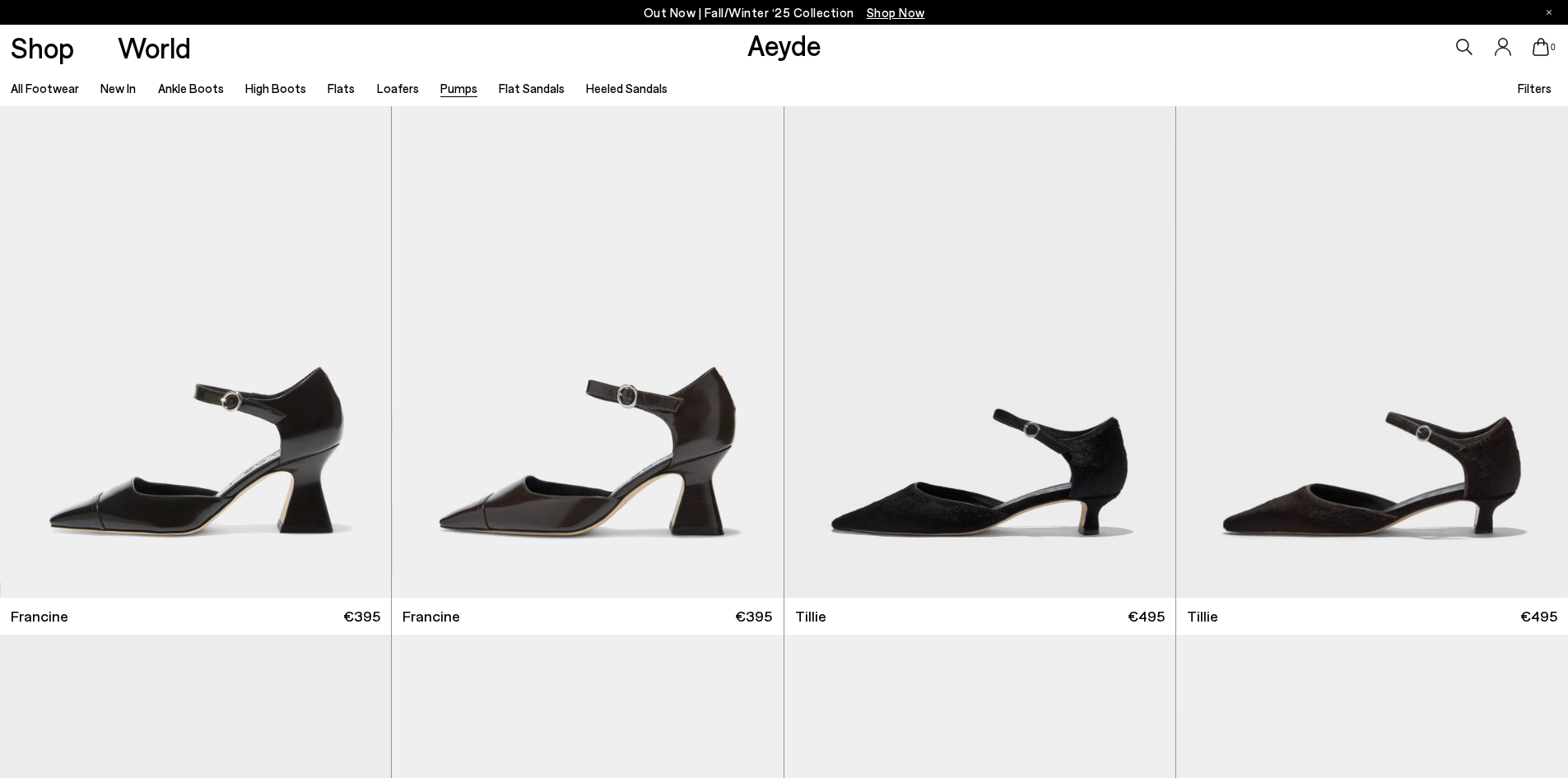
click at [1538, 87] on span "Filters" at bounding box center [1535, 88] width 33 height 15
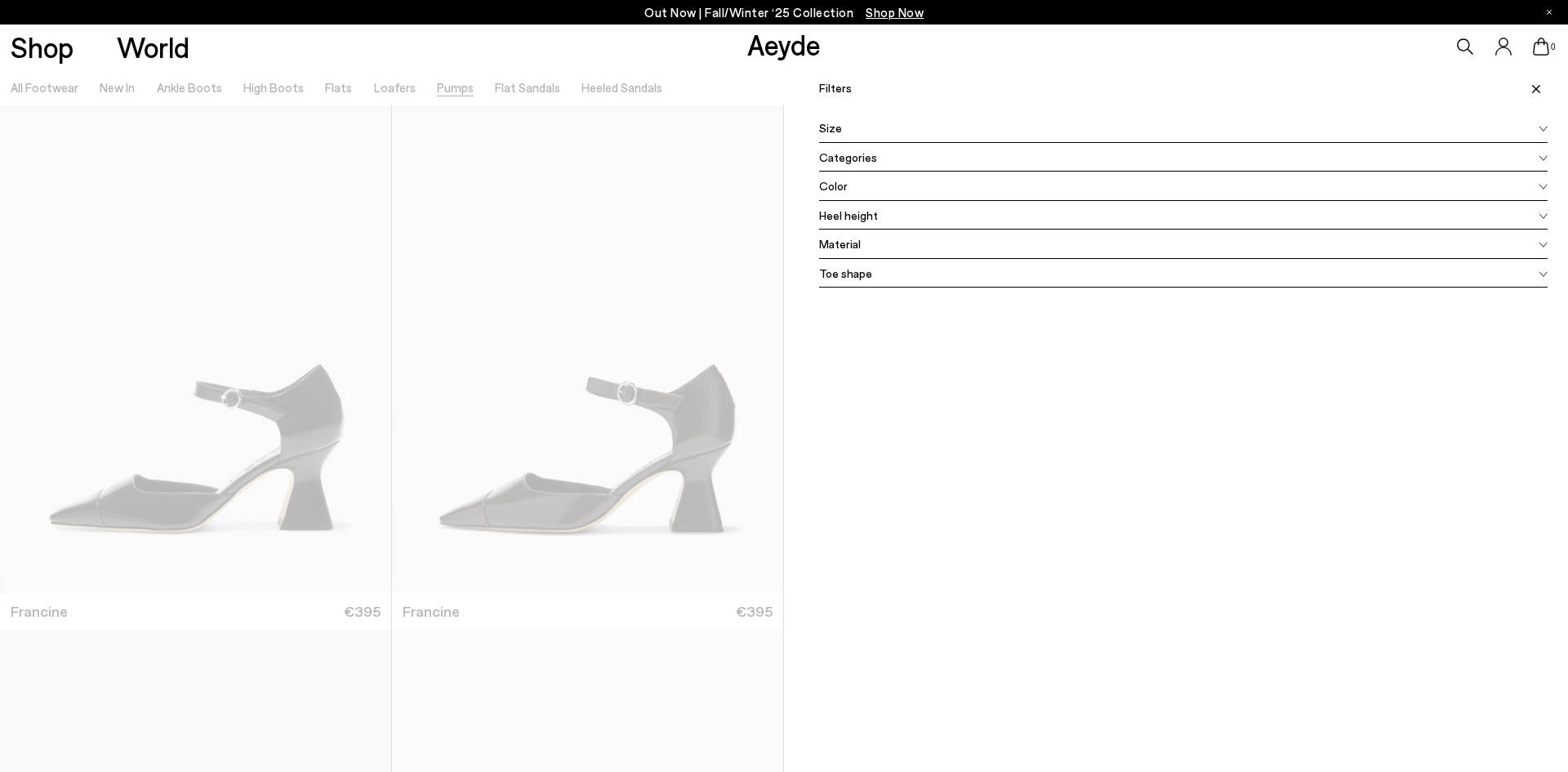
click at [832, 186] on span "Color" at bounding box center [833, 185] width 28 height 17
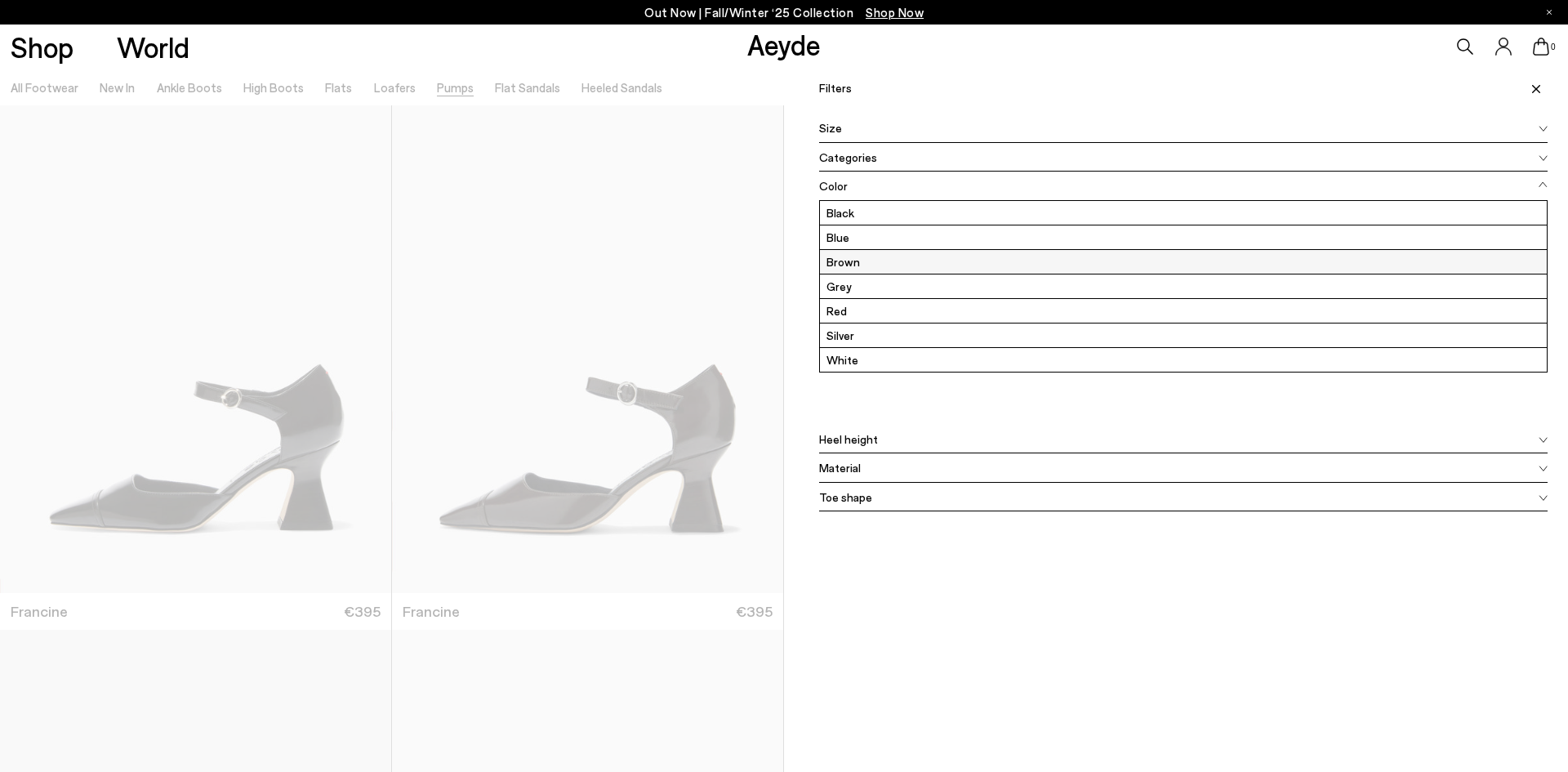
click at [843, 261] on label "Brown" at bounding box center [1183, 261] width 726 height 24
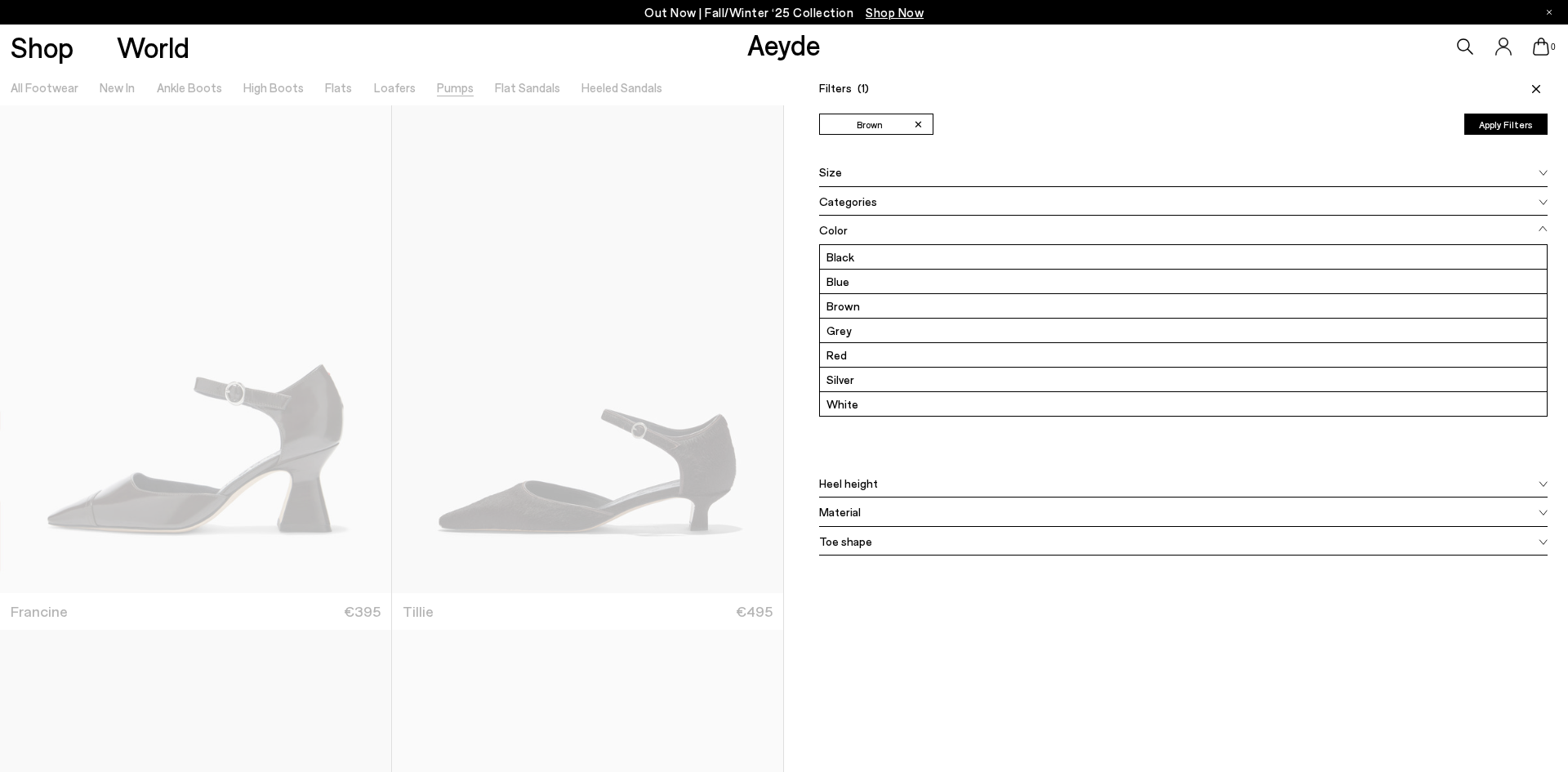
click at [1478, 124] on button "Apply Filters" at bounding box center [1506, 125] width 83 height 22
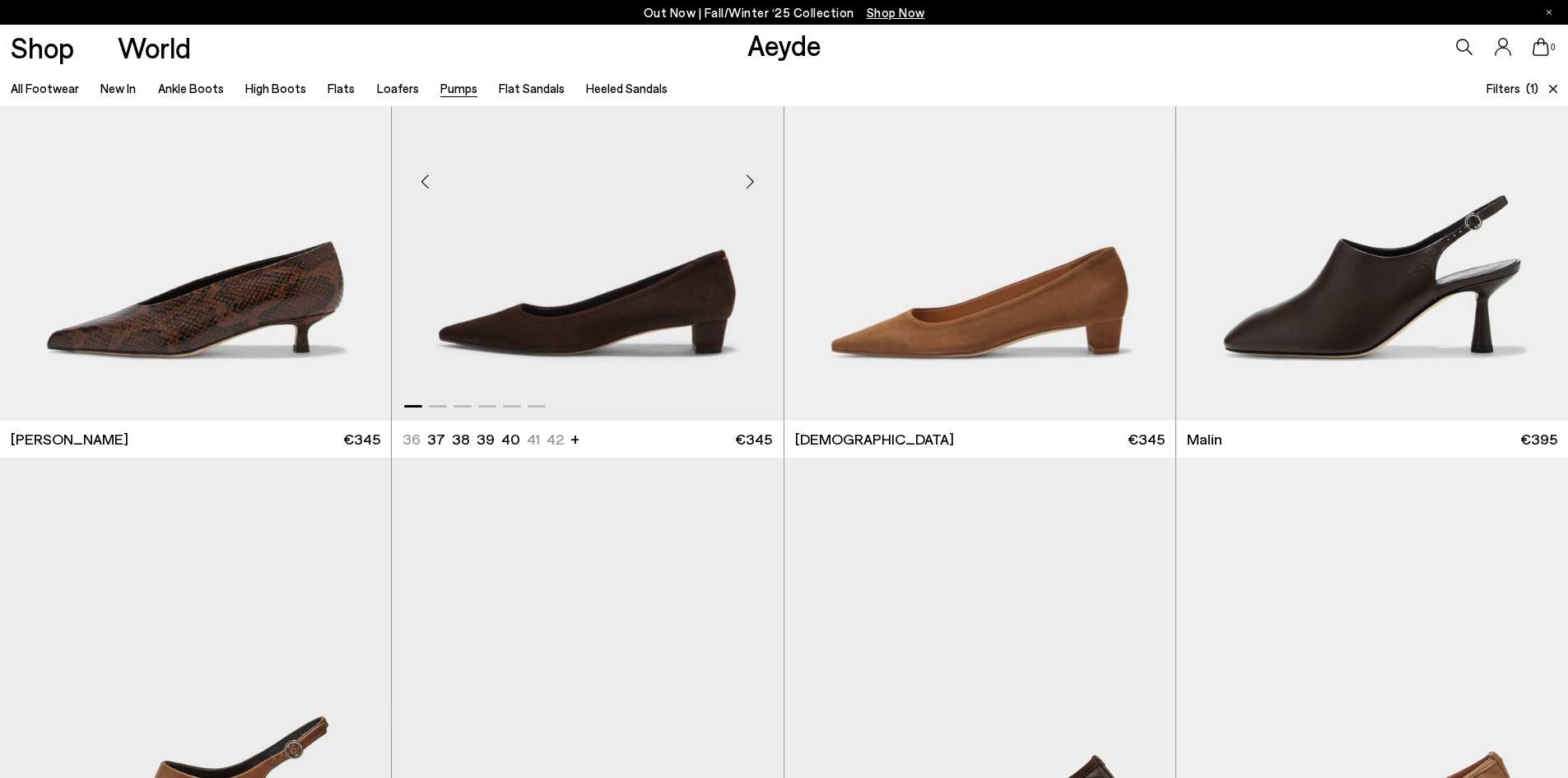
scroll to position [1317, 0]
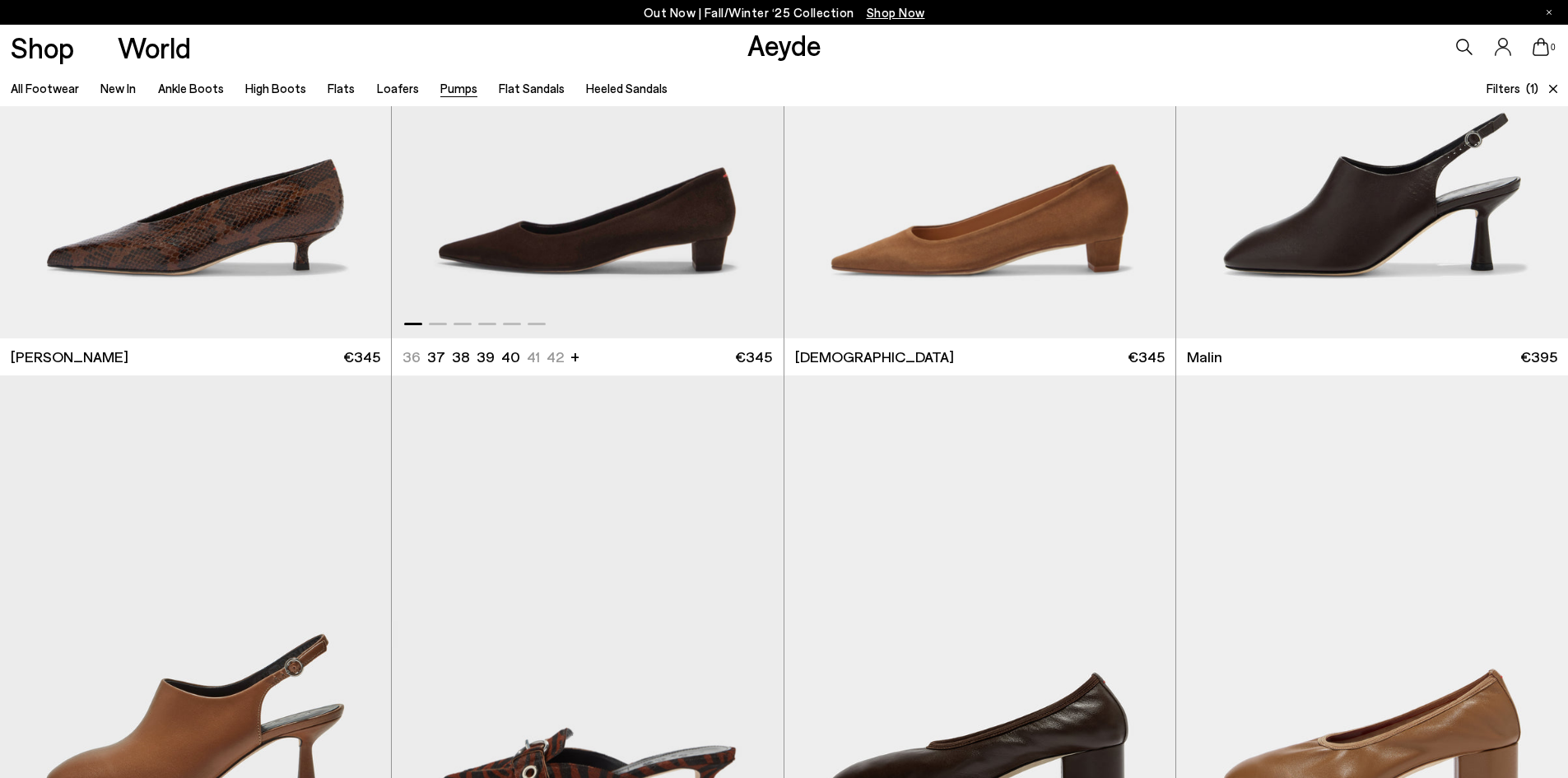
click at [654, 252] on img "1 / 6" at bounding box center [587, 92] width 391 height 491
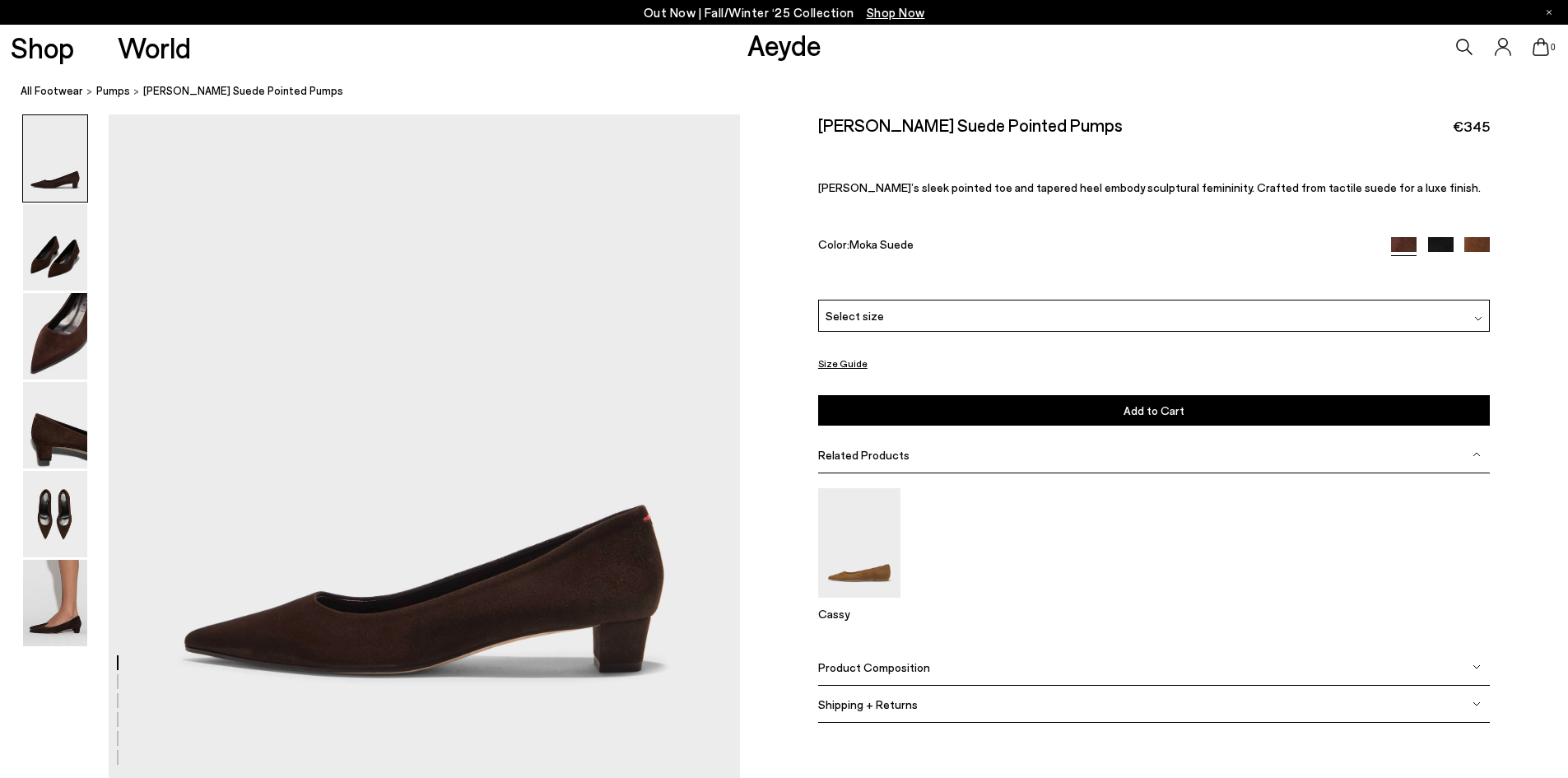
click at [925, 660] on div "Product Composition" at bounding box center [1154, 667] width 672 height 37
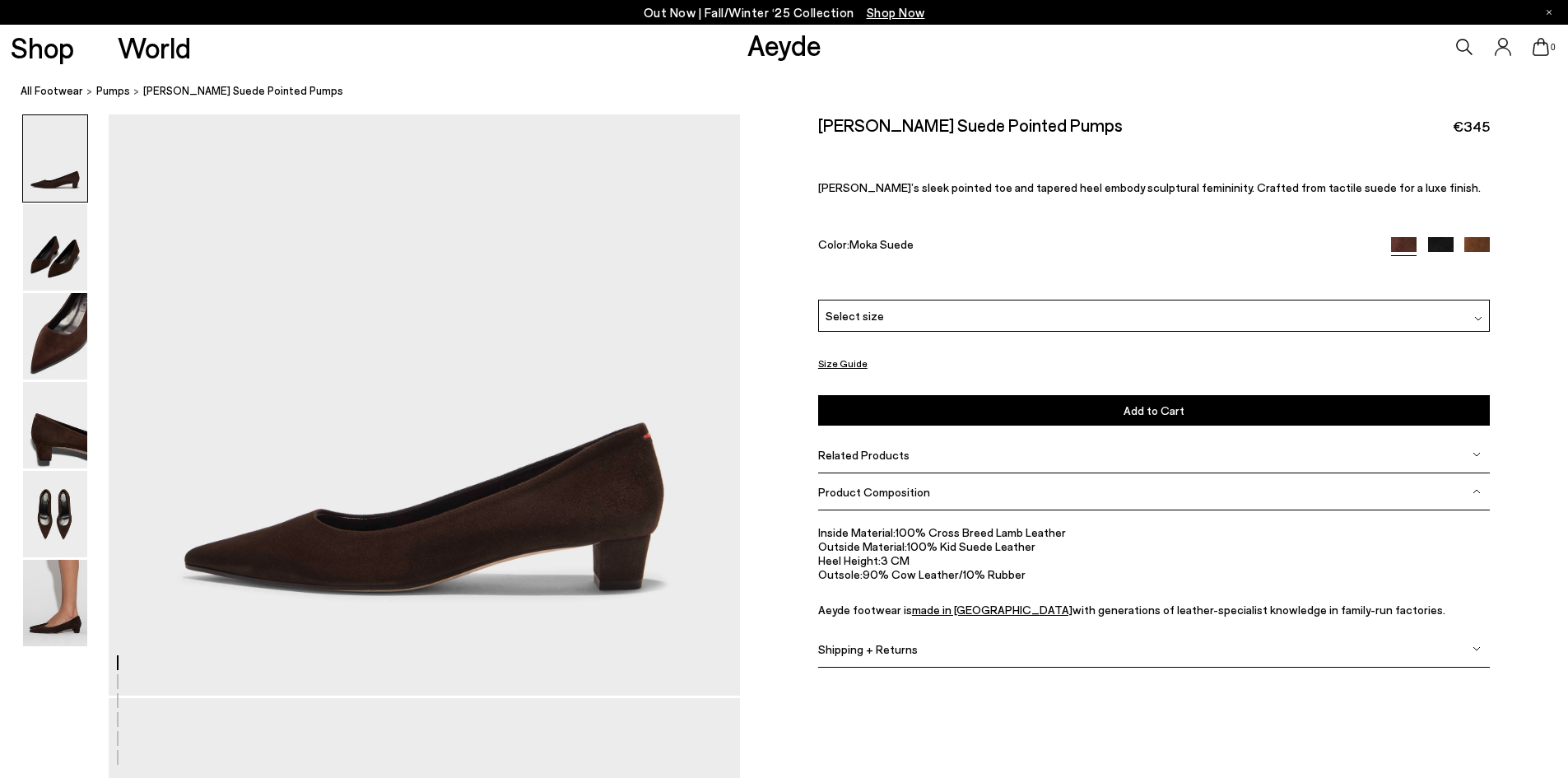
scroll to position [165, 0]
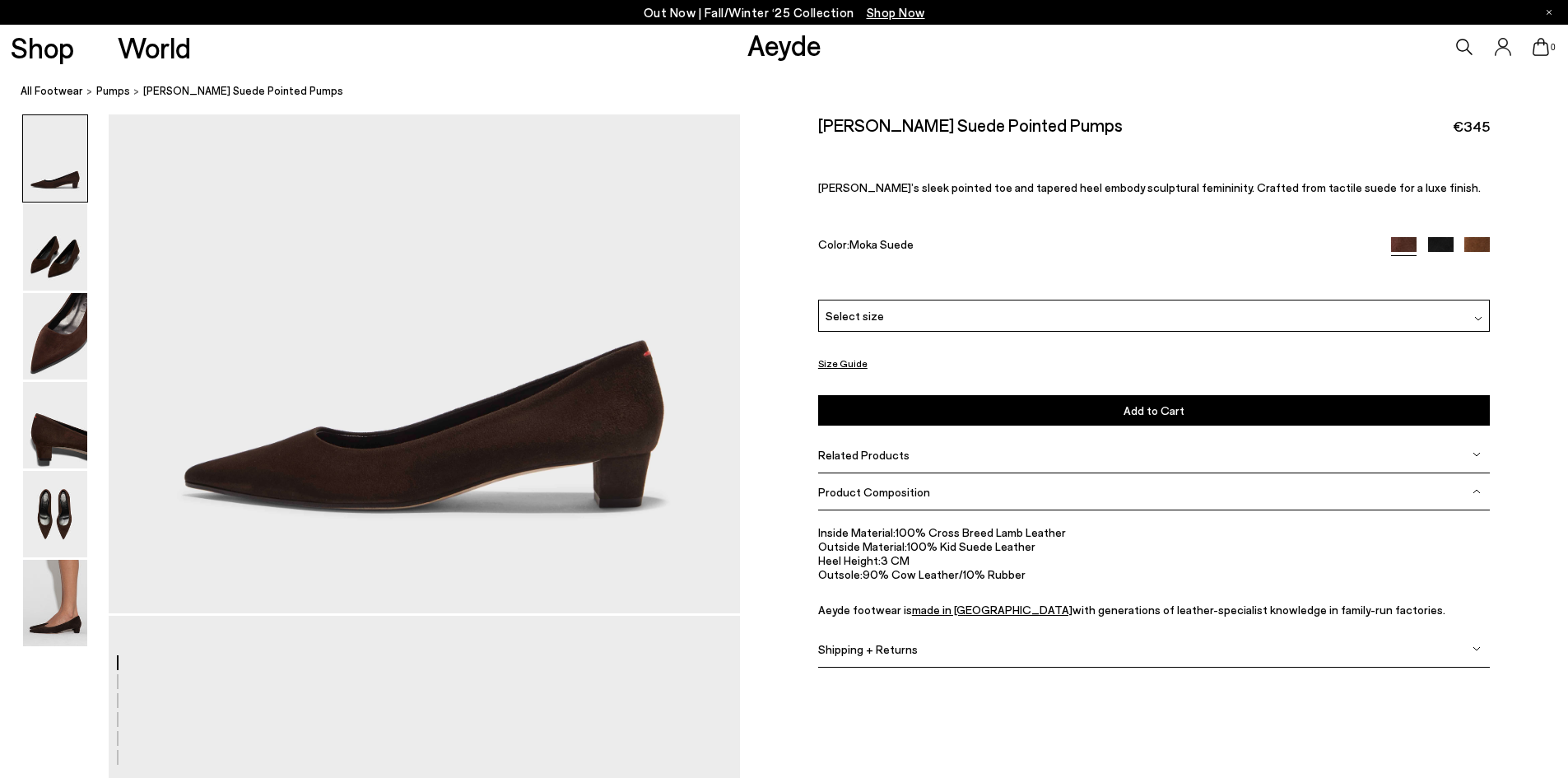
click at [884, 487] on span "Product Composition" at bounding box center [874, 491] width 112 height 14
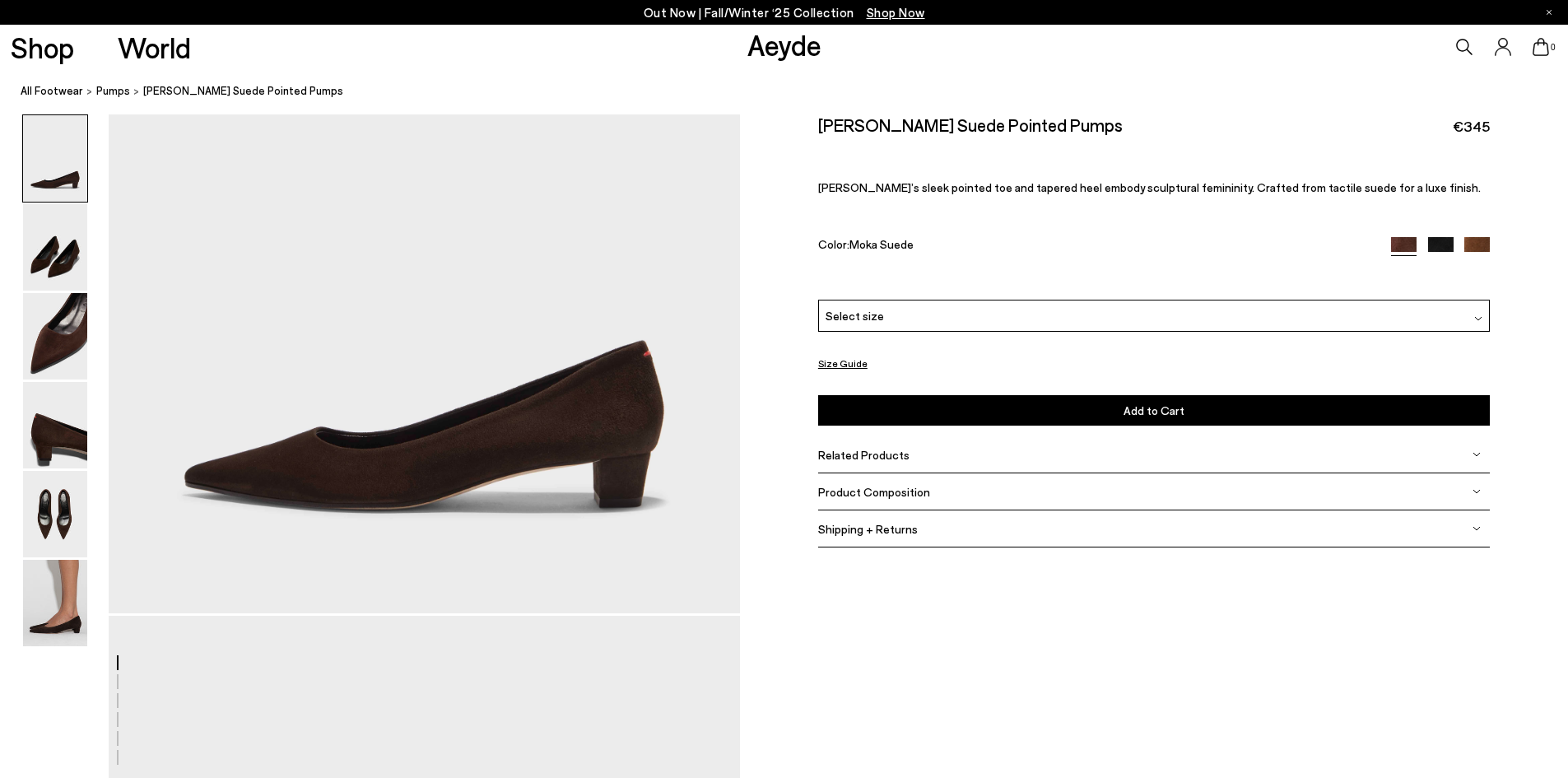
click at [879, 453] on span "Related Products" at bounding box center [863, 454] width 91 height 14
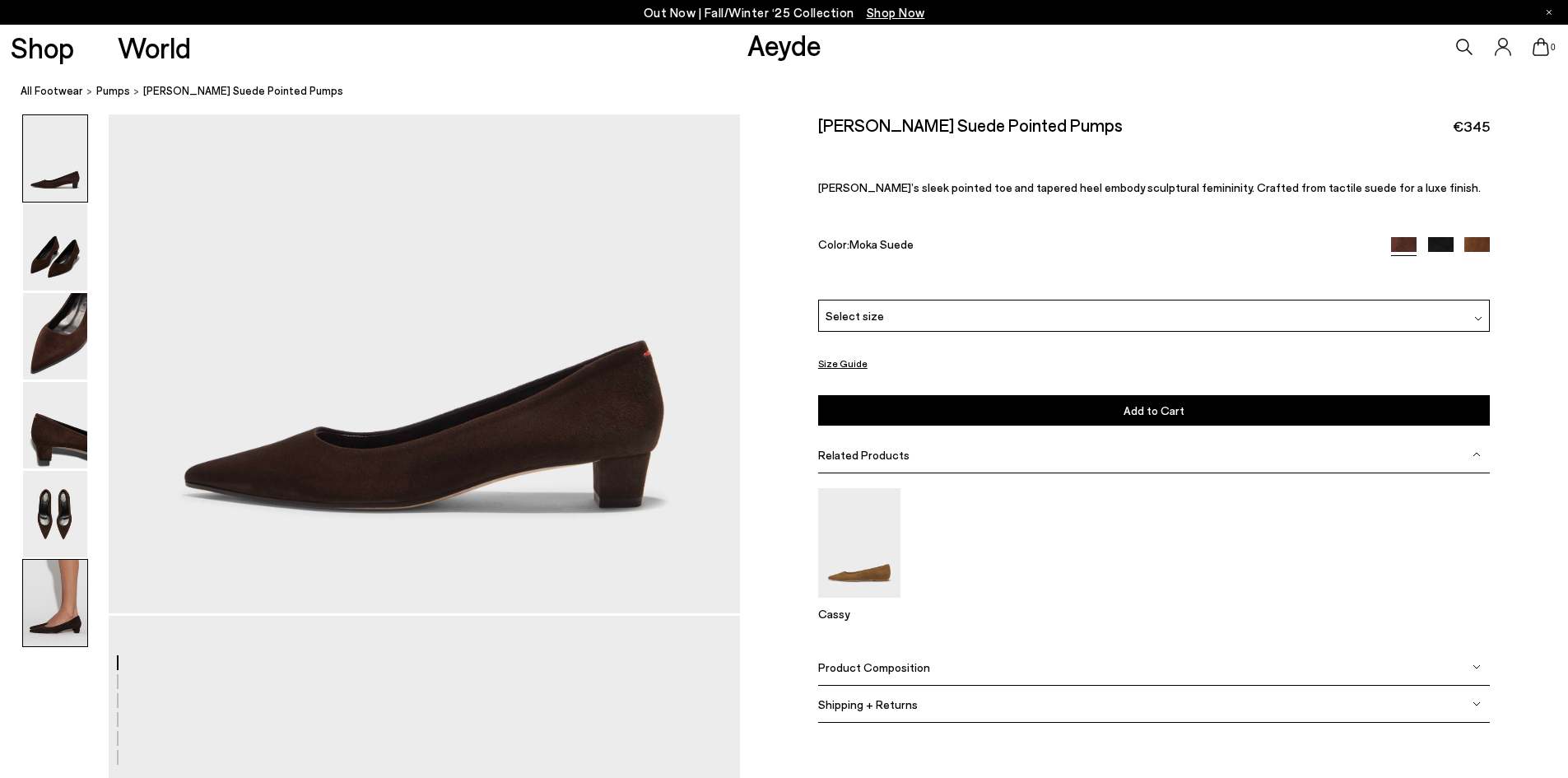
click at [65, 608] on img at bounding box center [55, 602] width 64 height 86
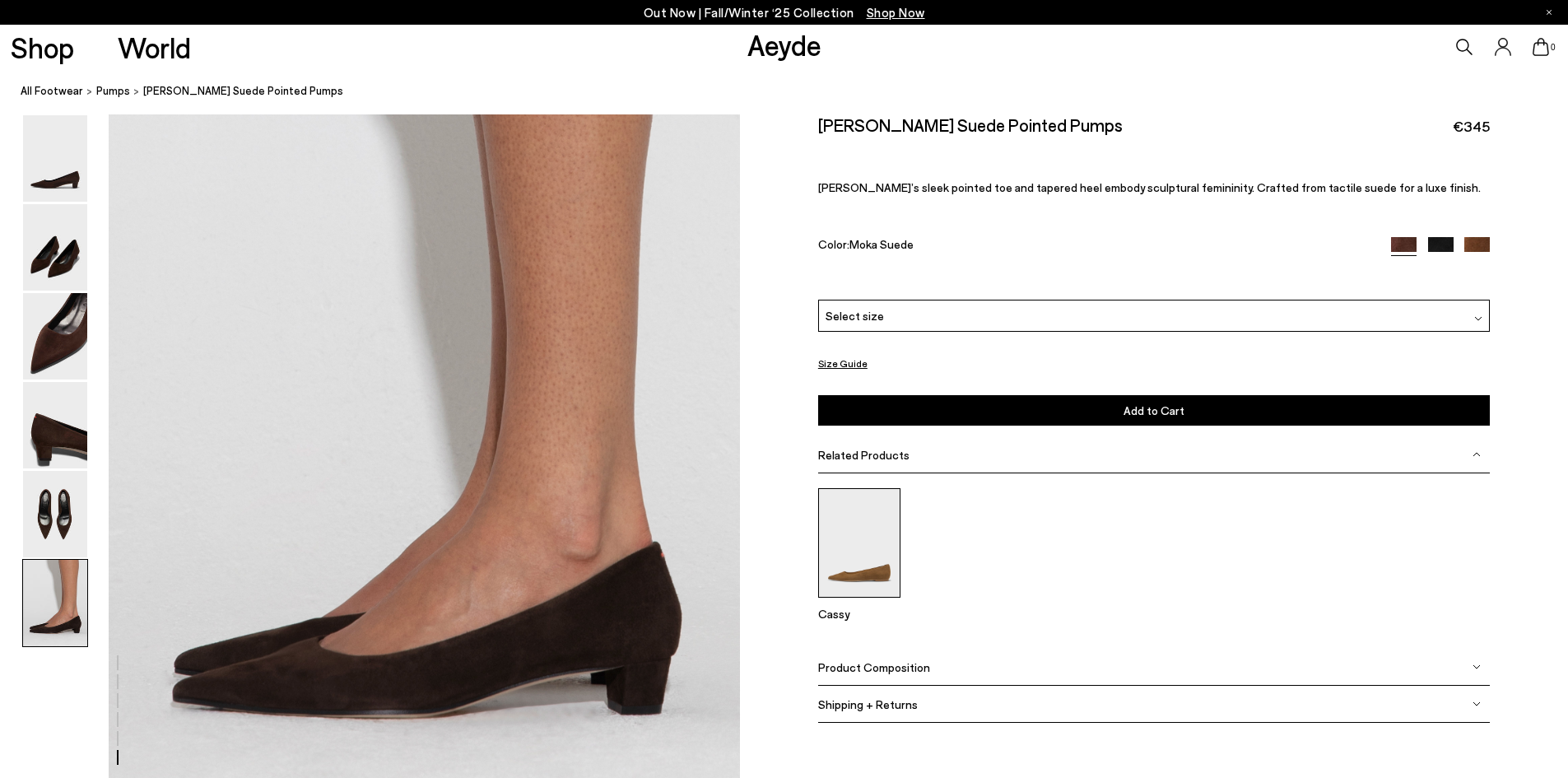
click at [836, 563] on img at bounding box center [859, 542] width 82 height 110
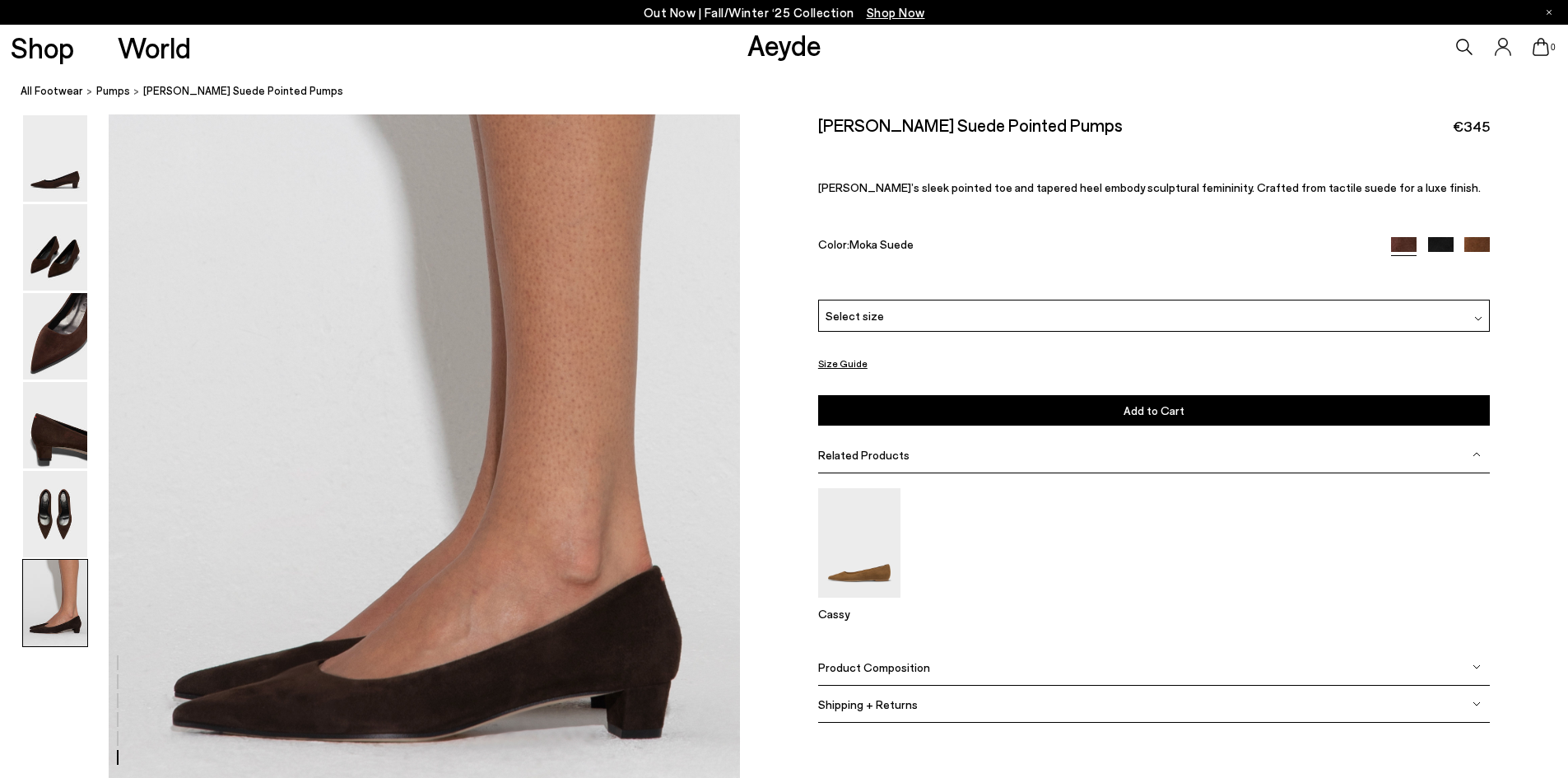
click at [1477, 244] on img at bounding box center [1477, 249] width 25 height 25
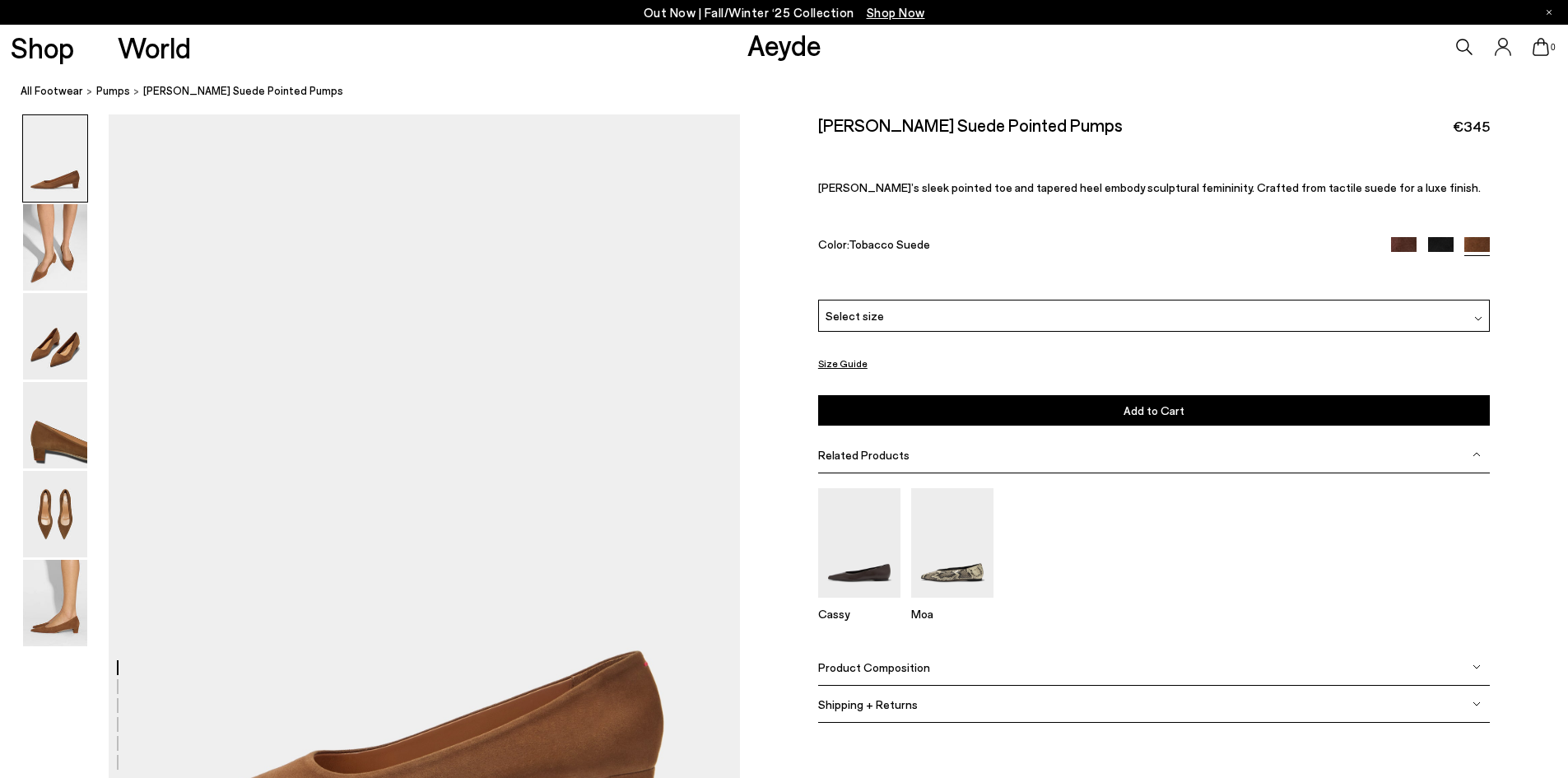
scroll to position [247, 0]
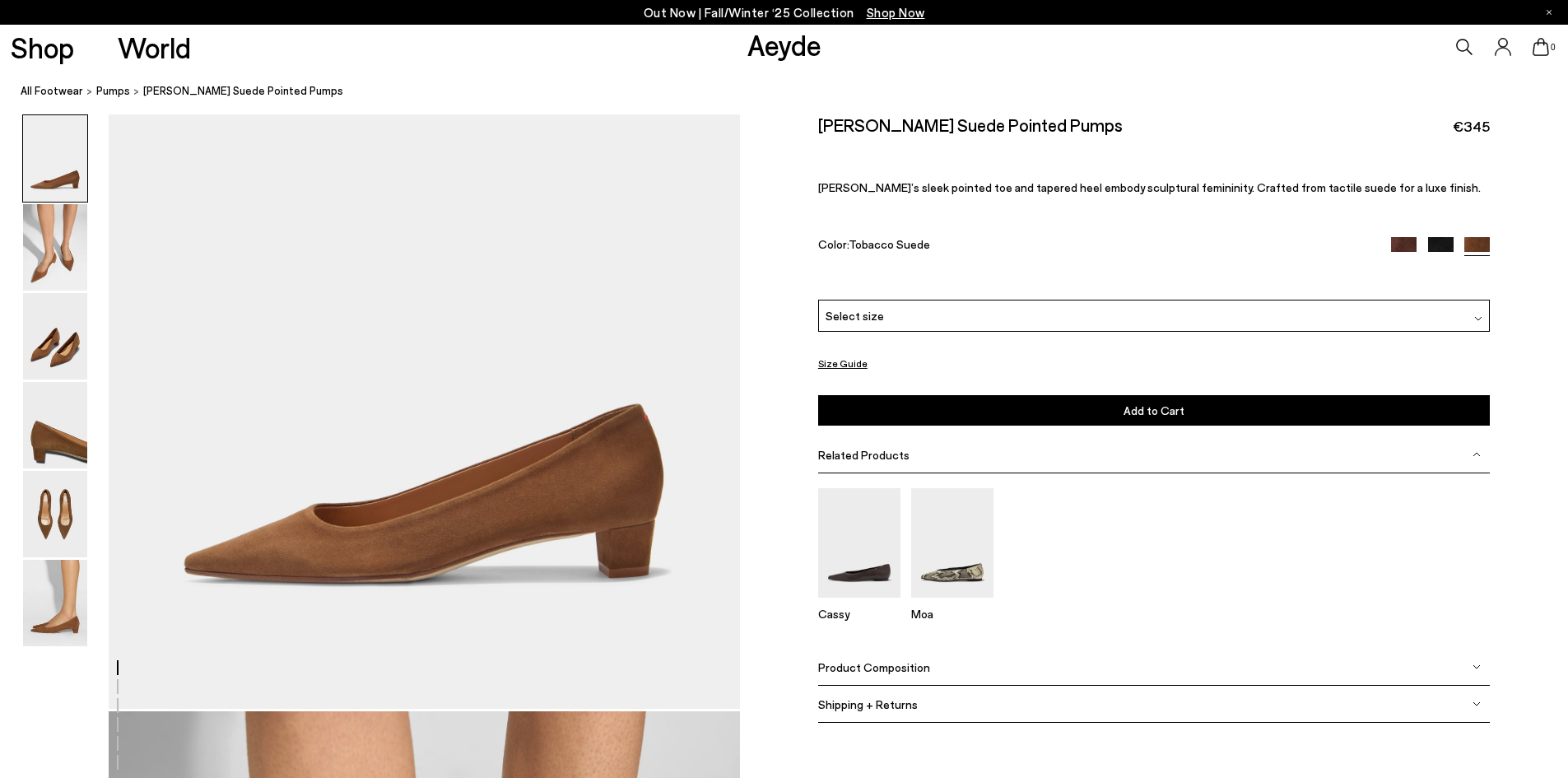
click at [1437, 243] on img at bounding box center [1441, 249] width 25 height 25
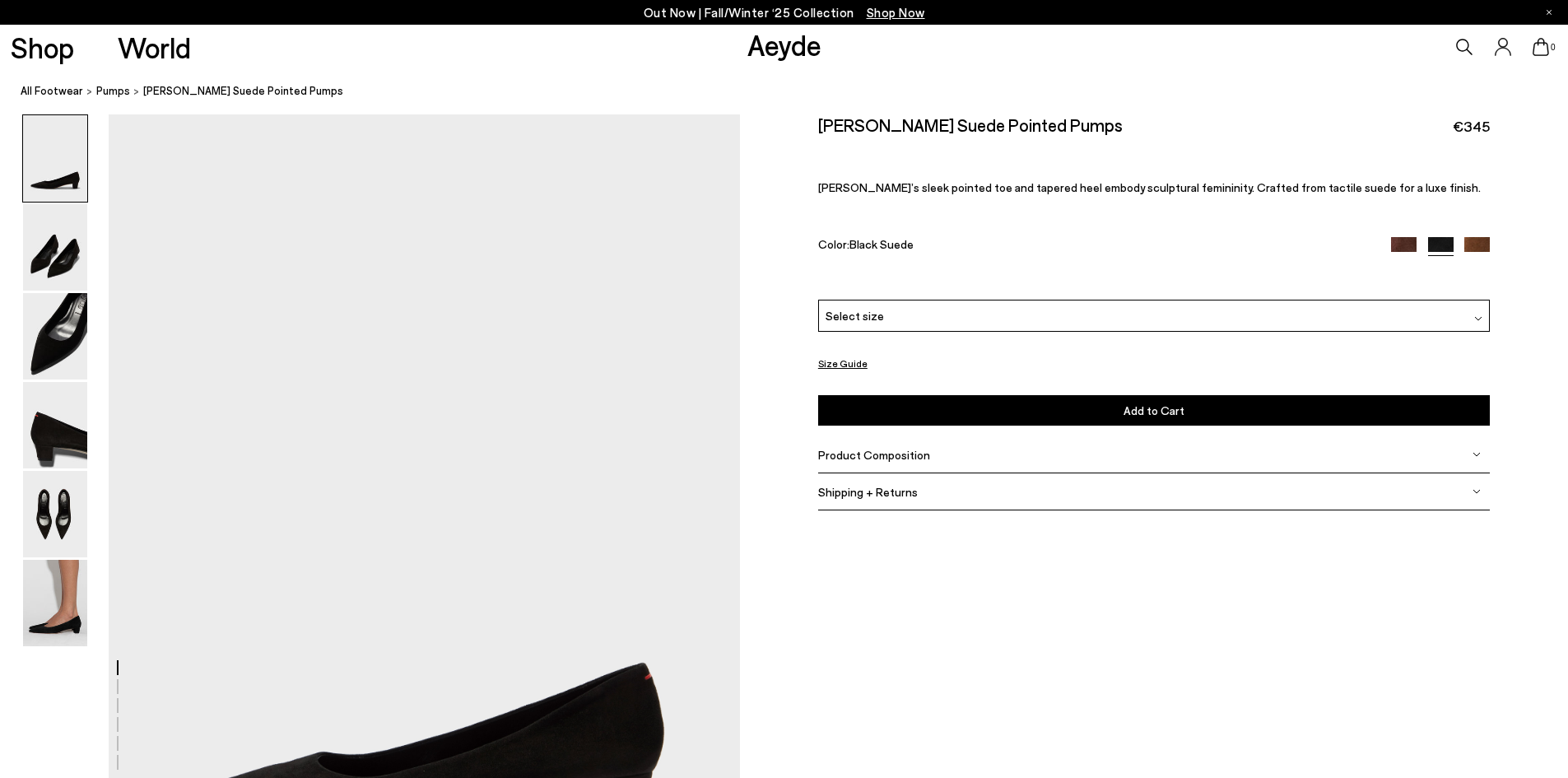
click at [1387, 246] on div "Color: Black Suede" at bounding box center [1154, 246] width 672 height 19
